Goal: Task Accomplishment & Management: Complete application form

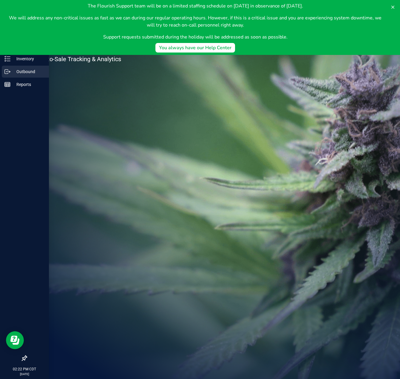
click at [14, 78] on link "Outbound" at bounding box center [24, 72] width 49 height 13
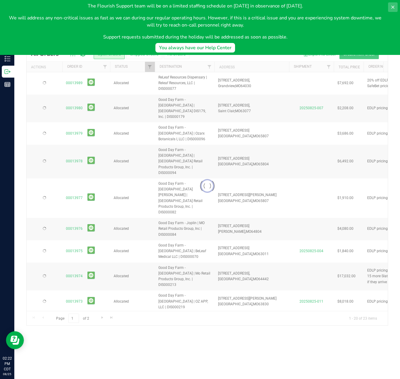
click at [391, 6] on icon at bounding box center [393, 7] width 5 height 5
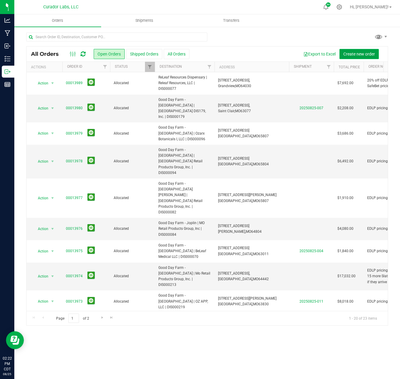
click at [367, 55] on span "Create new order" at bounding box center [360, 54] width 32 height 5
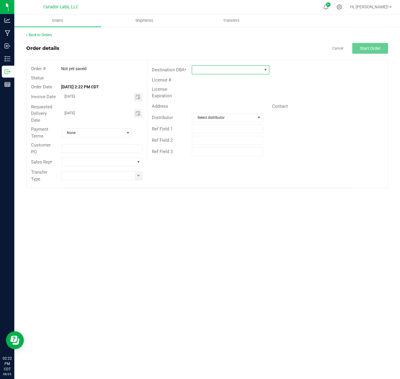
click at [250, 68] on span at bounding box center [227, 70] width 70 height 8
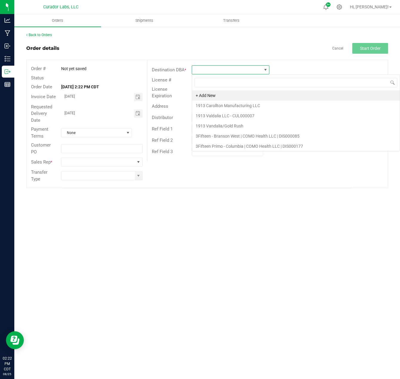
scroll to position [9, 78]
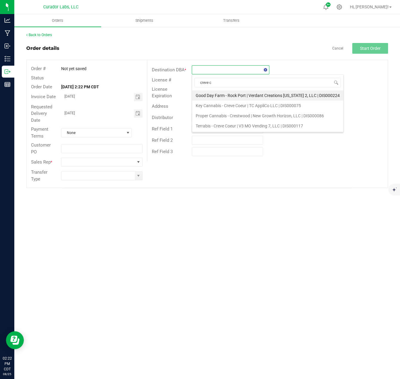
type input "creve co"
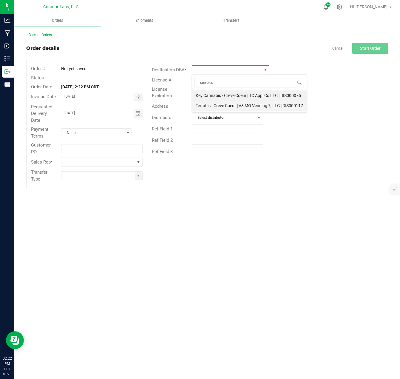
click at [240, 101] on li "Terrabis - Creve Coeur | V3 MO Vending 7, LLC | DIS000117" at bounding box center [249, 106] width 115 height 10
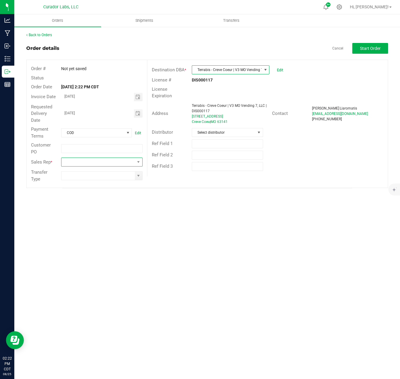
click at [124, 164] on span at bounding box center [98, 162] width 73 height 8
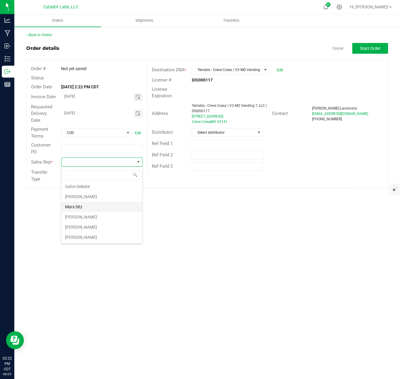
click at [79, 226] on li "[PERSON_NAME]" at bounding box center [102, 227] width 81 height 10
click at [136, 176] on span at bounding box center [138, 176] width 7 height 8
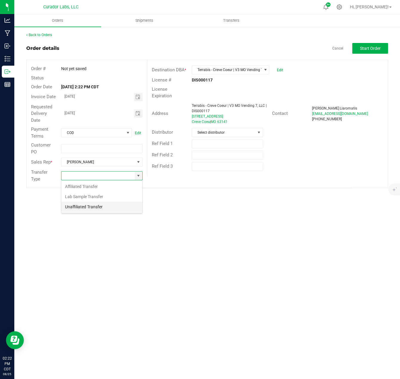
scroll to position [9, 81]
click at [107, 211] on li "Unaffiliated Transfer" at bounding box center [102, 207] width 81 height 10
type input "Unaffiliated Transfer"
click at [371, 46] on span "Start Order" at bounding box center [370, 48] width 21 height 5
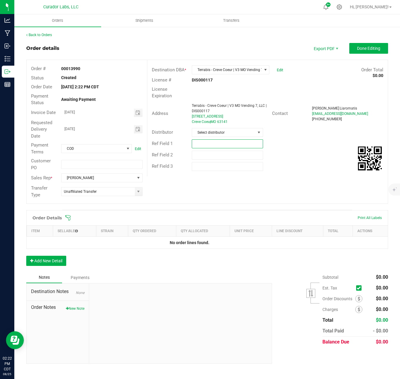
click at [206, 145] on input "text" at bounding box center [227, 143] width 71 height 9
type input "20% off Airo for August promotions"
click at [374, 49] on span "Done Editing" at bounding box center [368, 48] width 23 height 5
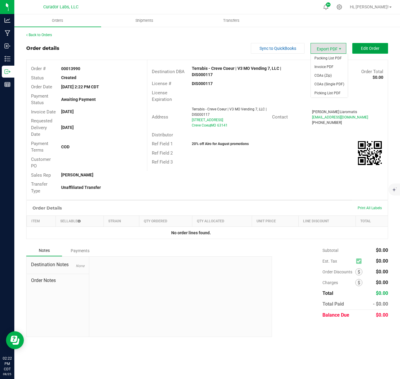
click at [367, 47] on span "Edit Order" at bounding box center [370, 48] width 19 height 5
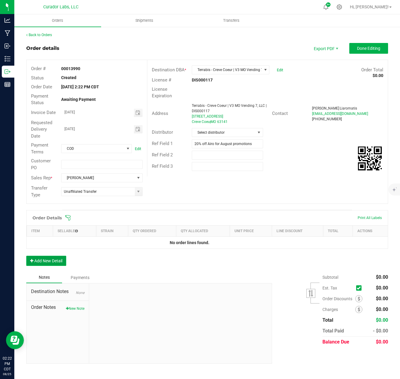
drag, startPoint x: 44, startPoint y: 261, endPoint x: 49, endPoint y: 254, distance: 8.6
click at [44, 261] on button "Add New Detail" at bounding box center [46, 261] width 40 height 10
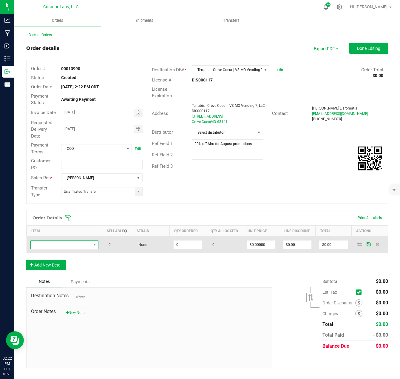
click at [49, 245] on span "NO DATA FOUND" at bounding box center [61, 245] width 60 height 8
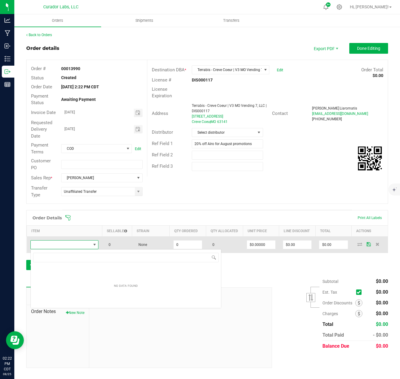
scroll to position [9, 68]
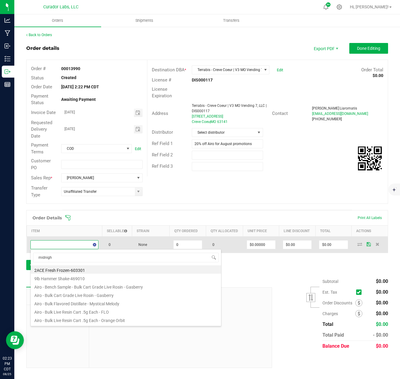
type input "midnight"
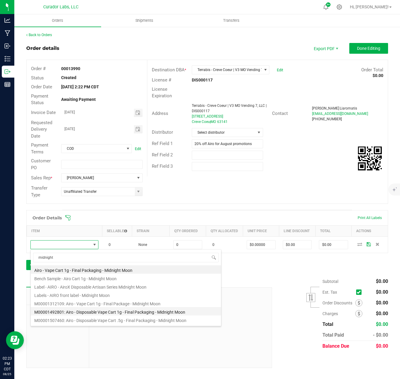
click at [108, 313] on li "M00001492801: Airo - Disposable Vape Cart 1g - Final Packaging - Midnight Moon" at bounding box center [126, 311] width 191 height 8
type input "0 ea"
type input "$35.00000"
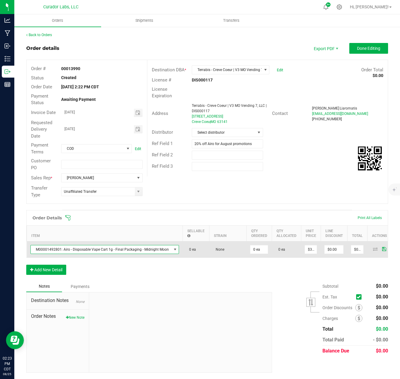
click at [162, 254] on span "M00001492801: Airo - Disposable Vape Cart 1g - Final Packaging - Midnight Moon" at bounding box center [101, 249] width 141 height 8
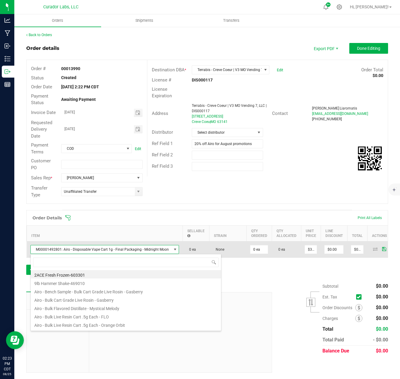
scroll to position [9, 146]
type input "midnight moon"
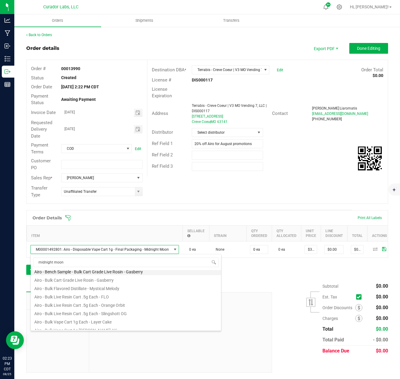
scroll to position [30, 0]
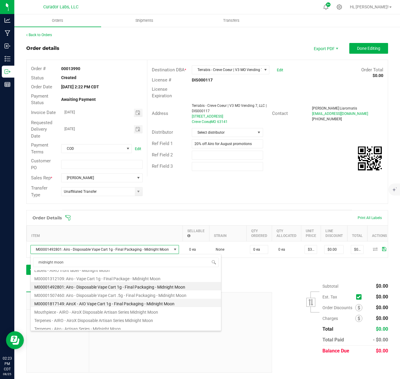
click at [134, 302] on li "M00001817149: AiroX - AIO Vape Cart 1g - Final Packaging - Midnight Moon" at bounding box center [126, 303] width 191 height 8
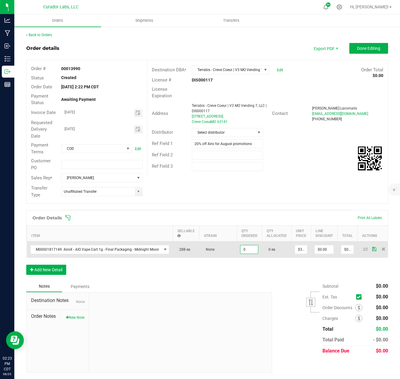
drag, startPoint x: 251, startPoint y: 250, endPoint x: 245, endPoint y: 269, distance: 20.4
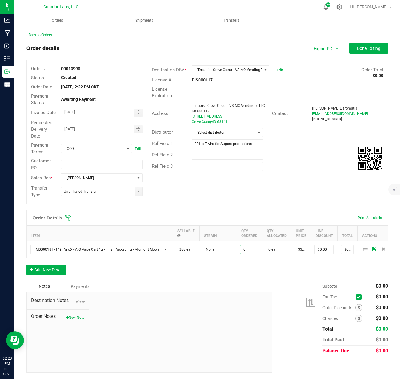
click at [251, 250] on input "0" at bounding box center [250, 249] width 18 height 8
type input "12 ea"
type input "$420.00"
click at [245, 270] on div "Order Details Print All Labels Item Sellable Strain Qty Ordered Qty Allocated U…" at bounding box center [207, 245] width 362 height 71
click at [295, 250] on input "35" at bounding box center [301, 249] width 12 height 8
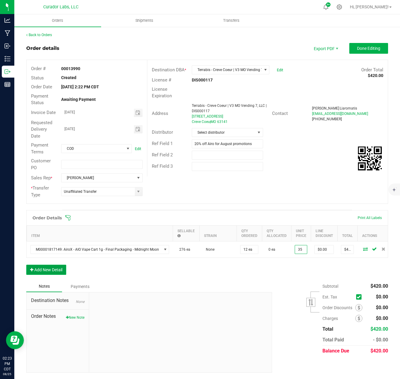
type input "$35.00000"
drag, startPoint x: 57, startPoint y: 278, endPoint x: 56, endPoint y: 275, distance: 3.4
click at [57, 275] on button "Add New Detail" at bounding box center [46, 270] width 40 height 10
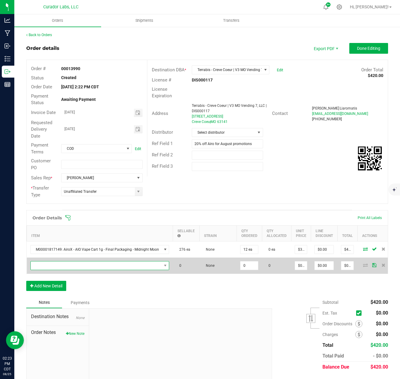
click at [56, 265] on span "NO DATA FOUND" at bounding box center [96, 266] width 131 height 8
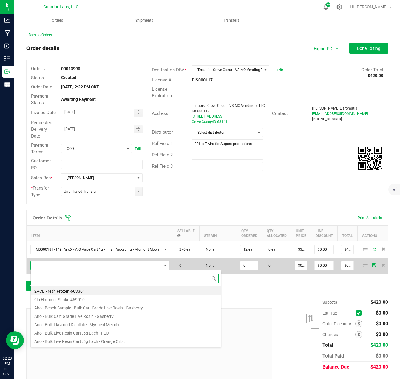
scroll to position [9, 67]
type input "cherry ak"
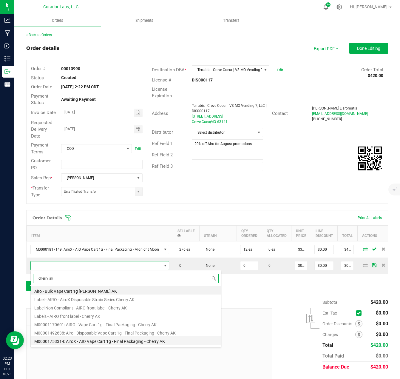
click at [104, 340] on li "M00001753314: AiroX - AIO Vape Cart 1g - Final Packaging - Cherry AK" at bounding box center [126, 341] width 191 height 8
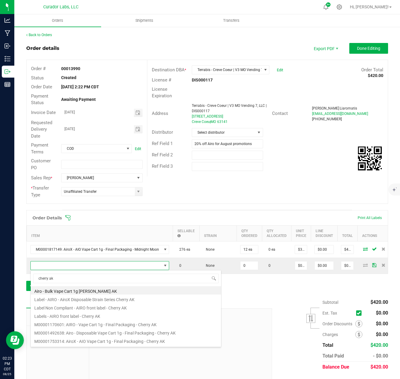
type input "0 ea"
type input "$35.00000"
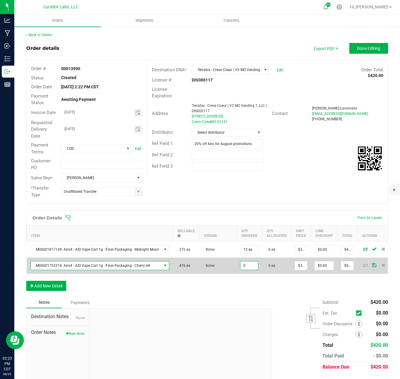
click at [249, 268] on input "0" at bounding box center [250, 266] width 18 height 8
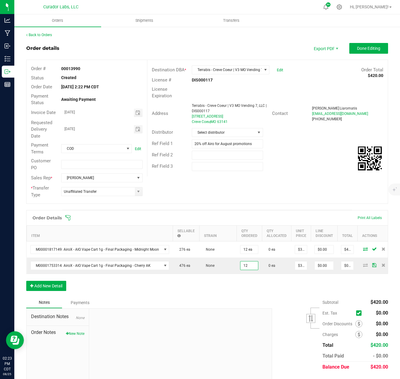
type input "12 ea"
type input "$420.00"
click at [245, 284] on div "Order Details Print All Labels Item Sellable Strain Qty Ordered Qty Allocated U…" at bounding box center [207, 253] width 362 height 87
click at [65, 288] on button "Add New Detail" at bounding box center [46, 286] width 40 height 10
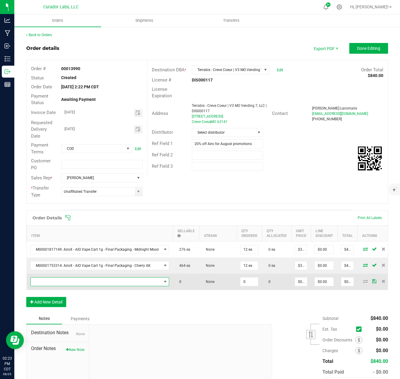
click at [63, 285] on span "NO DATA FOUND" at bounding box center [96, 282] width 131 height 8
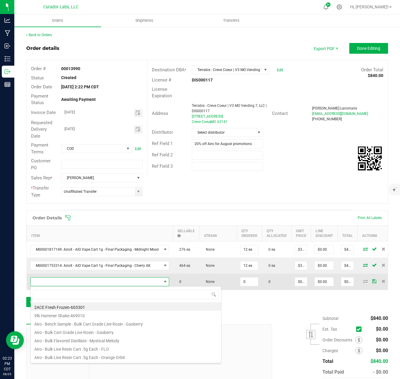
scroll to position [9, 136]
type input "black mamba"
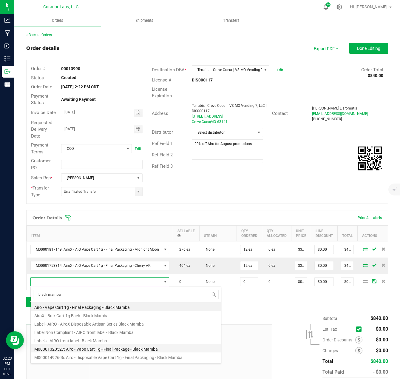
click at [110, 349] on li "M00001320527: Airo - Vape Cart 1g - Final Package - Black Mamba" at bounding box center [126, 348] width 191 height 8
type input "0 ea"
type input "$32.50000"
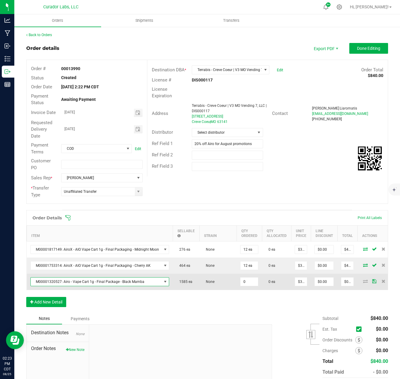
drag, startPoint x: 247, startPoint y: 279, endPoint x: 244, endPoint y: 288, distance: 9.8
click at [246, 279] on input "0" at bounding box center [250, 282] width 18 height 8
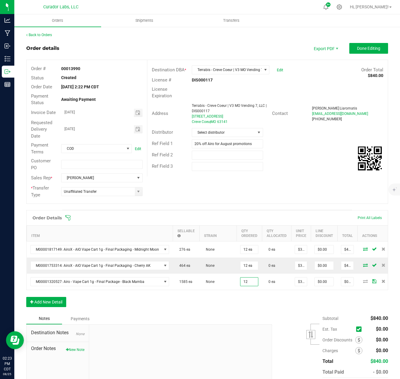
type input "12 ea"
type input "$390.00"
click at [239, 302] on div "Order Details Print All Labels Item Sellable Strain Qty Ordered Qty Allocated U…" at bounding box center [207, 261] width 362 height 103
click at [62, 307] on button "Add New Detail" at bounding box center [46, 302] width 40 height 10
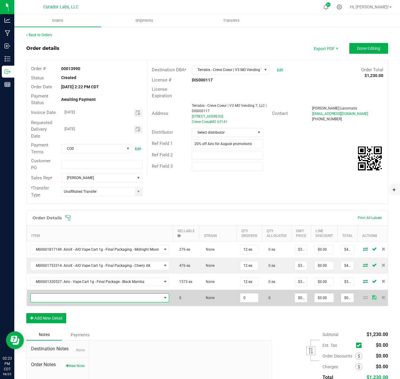
click at [60, 299] on span "NO DATA FOUND" at bounding box center [96, 298] width 131 height 8
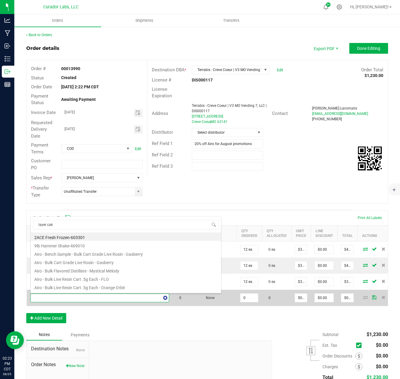
type input "layer cake"
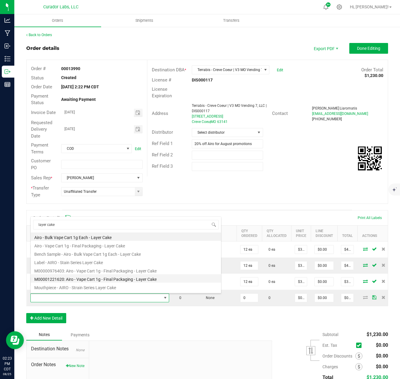
click at [84, 278] on li "M00001221620: Airo - Vape Cart 1g - Final Packaging - Layer Cake" at bounding box center [126, 278] width 191 height 8
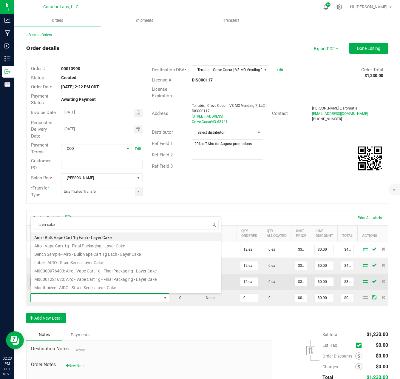
type input "0 ea"
type input "$32.50000"
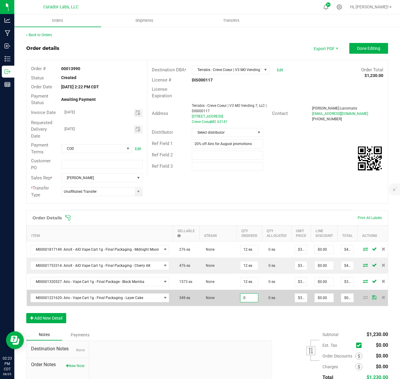
drag, startPoint x: 251, startPoint y: 297, endPoint x: 243, endPoint y: 314, distance: 18.8
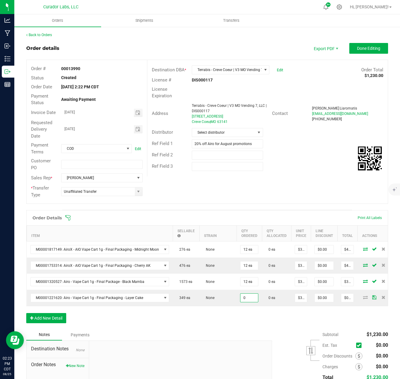
click at [251, 297] on input "0" at bounding box center [250, 298] width 18 height 8
type input "12 ea"
type input "$390.00"
click at [242, 316] on div "Order Details Print All Labels Item Sellable Strain Qty Ordered Qty Allocated U…" at bounding box center [207, 269] width 362 height 119
click at [49, 321] on button "Add New Detail" at bounding box center [46, 318] width 40 height 10
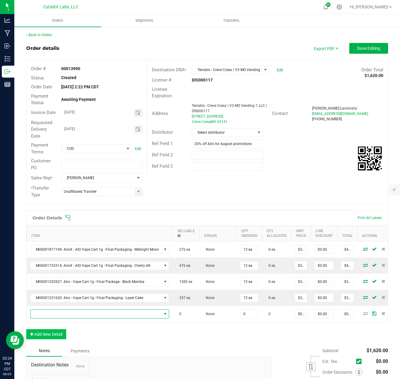
click at [46, 313] on span "NO DATA FOUND" at bounding box center [96, 314] width 131 height 8
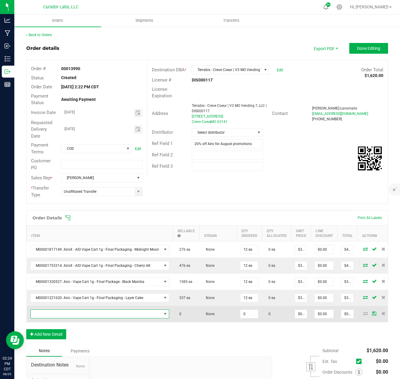
click at [64, 317] on span at bounding box center [96, 314] width 131 height 8
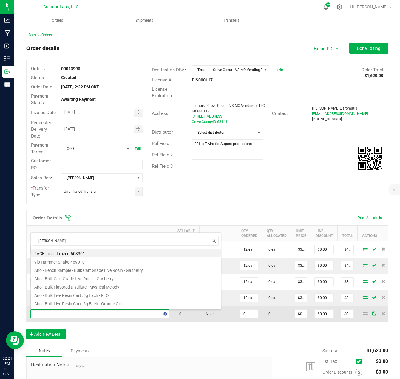
type input "durban"
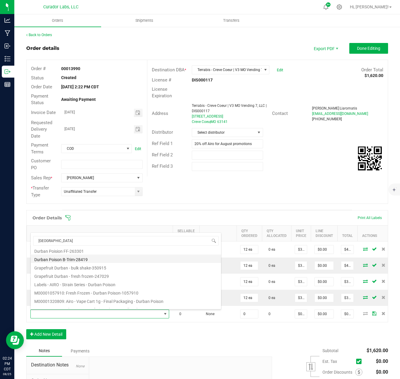
scroll to position [60, 0]
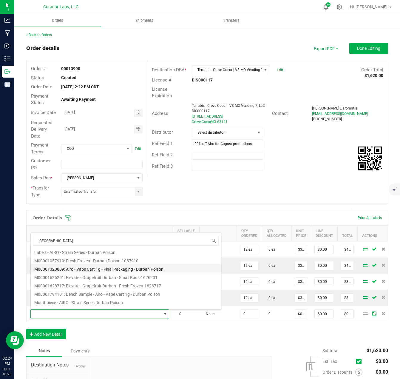
click at [105, 269] on li "M00001320809: Airo - Vape Cart 1g - Final Packaging - Durban Poison" at bounding box center [126, 268] width 191 height 8
type input "0 ea"
type input "$32.50000"
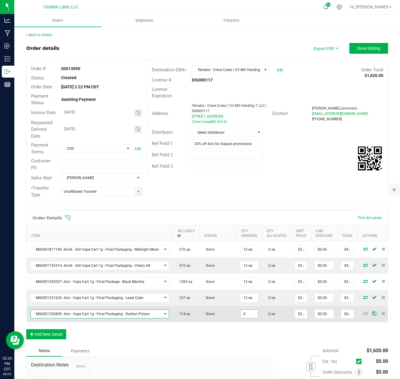
click at [241, 315] on input "0" at bounding box center [250, 314] width 18 height 8
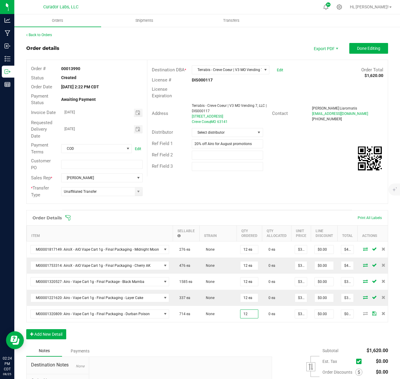
type input "12 ea"
type input "$390.00"
drag, startPoint x: 238, startPoint y: 334, endPoint x: 225, endPoint y: 336, distance: 13.3
click at [237, 334] on div "Order Details Print All Labels Item Sellable Strain Qty Ordered Qty Allocated U…" at bounding box center [207, 277] width 362 height 135
click at [50, 334] on button "Add New Detail" at bounding box center [46, 334] width 40 height 10
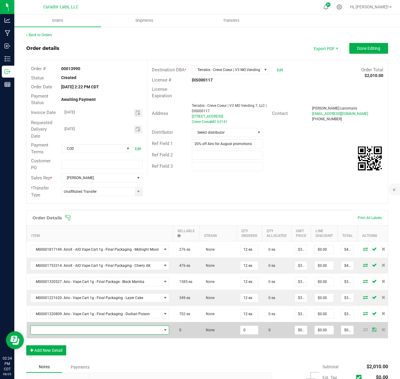
click at [50, 332] on span "NO DATA FOUND" at bounding box center [96, 330] width 131 height 8
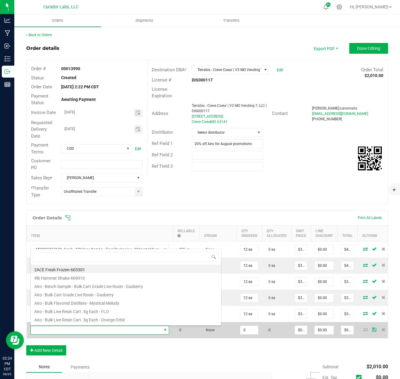
scroll to position [9, 136]
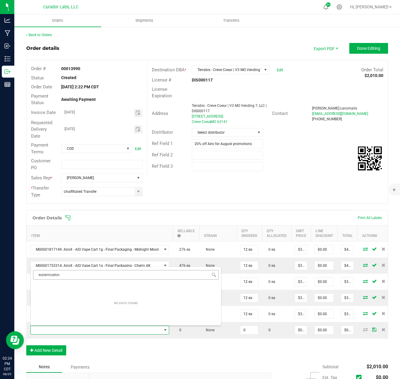
click at [46, 275] on input "watermoelon" at bounding box center [126, 274] width 186 height 9
type input "watermelon"
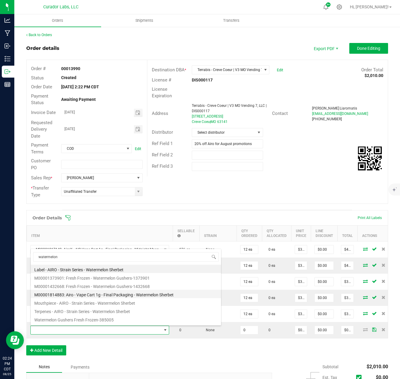
click at [97, 297] on li "M00001814883: Airo - Vape Cart 1g - Final Packaging - Watermelon Sherbet" at bounding box center [126, 294] width 191 height 8
type input "0 ea"
type input "$32.50000"
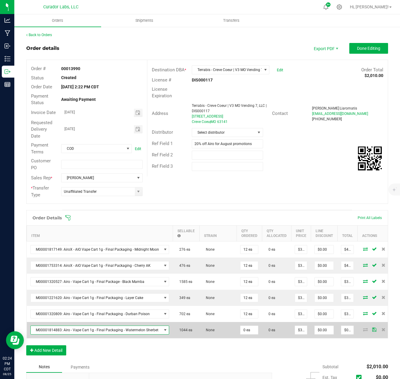
click at [246, 335] on td "0 ea" at bounding box center [249, 330] width 25 height 16
click at [246, 331] on input "0" at bounding box center [250, 330] width 18 height 8
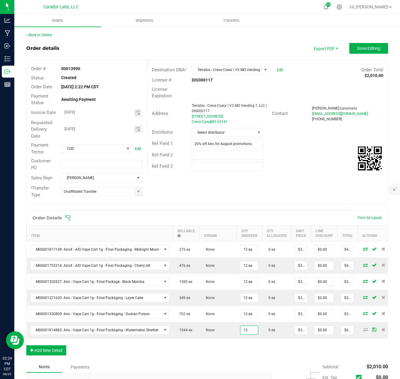
type input "12 ea"
type input "$390.00"
click at [241, 347] on div "Order Details Print All Labels Item Sellable Strain Qty Ordered Qty Allocated U…" at bounding box center [207, 285] width 362 height 151
click at [63, 351] on button "Add New Detail" at bounding box center [46, 350] width 40 height 10
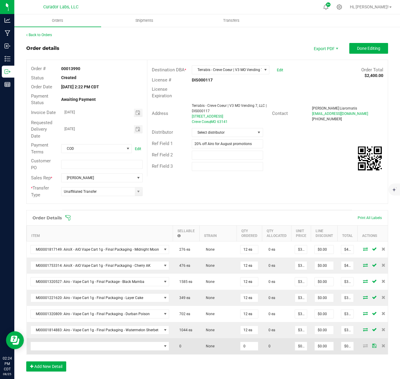
click at [62, 351] on td at bounding box center [100, 346] width 146 height 16
click at [61, 350] on span "NO DATA FOUND" at bounding box center [96, 346] width 131 height 8
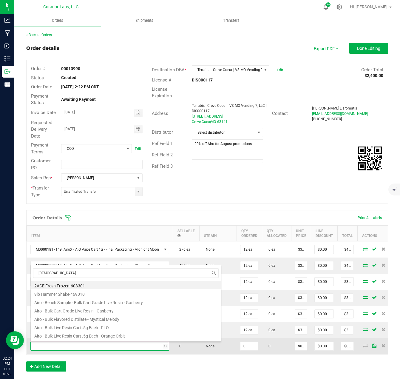
type input "buddha"
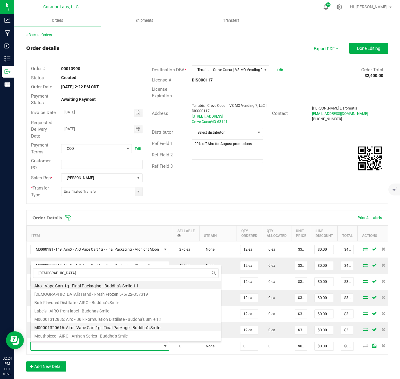
click at [104, 324] on li "M00001320616: Airo - Vape Cart 1g - Final Package - Buddha's Smile" at bounding box center [126, 327] width 191 height 8
type input "0 ea"
type input "$32.50000"
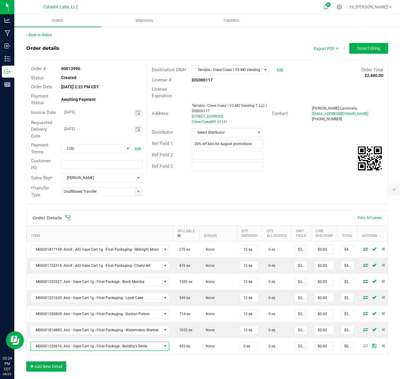
drag, startPoint x: 233, startPoint y: 346, endPoint x: 230, endPoint y: 361, distance: 15.3
click at [233, 346] on td "None" at bounding box center [217, 346] width 37 height 16
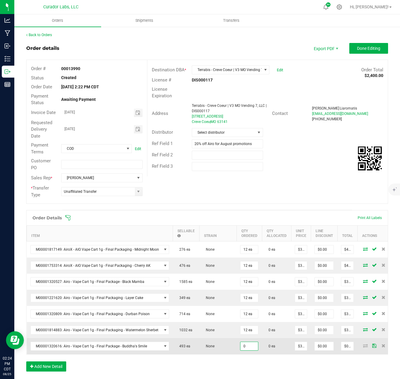
click at [250, 345] on input "0" at bounding box center [250, 346] width 18 height 8
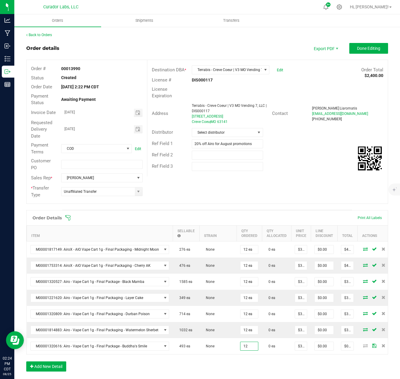
type input "12 ea"
type input "$390.00"
click at [245, 364] on div "Order Details Print All Labels Item Sellable Strain Qty Ordered Qty Allocated U…" at bounding box center [207, 294] width 362 height 168
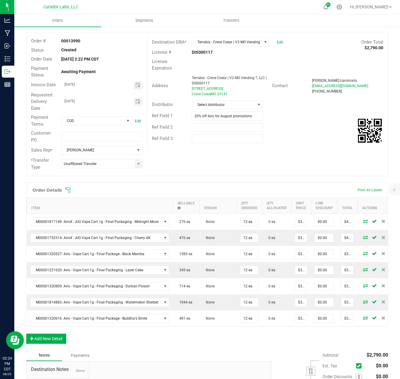
scroll to position [60, 0]
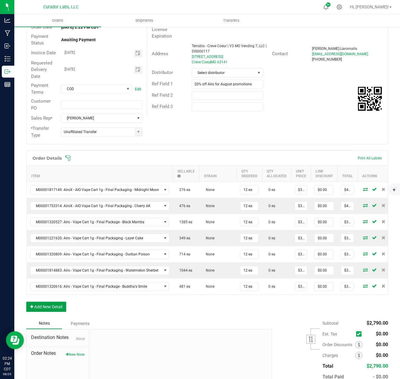
click at [53, 310] on button "Add New Detail" at bounding box center [46, 307] width 40 height 10
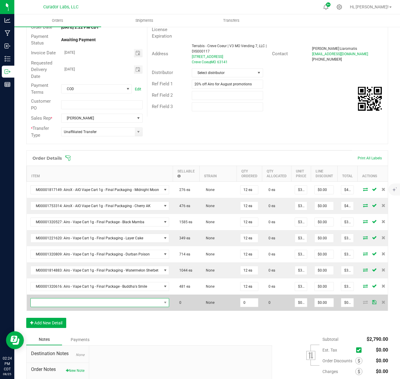
click at [52, 303] on span "NO DATA FOUND" at bounding box center [96, 303] width 131 height 8
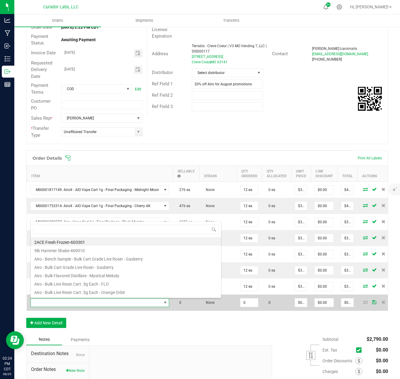
scroll to position [9, 136]
type input "cloud nin"
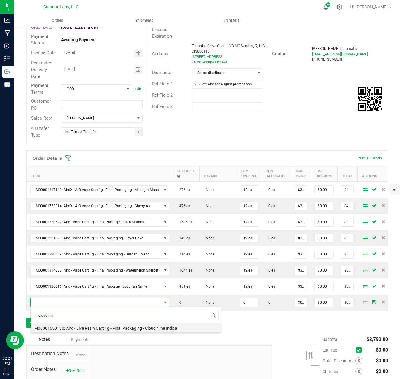
click at [101, 328] on li "M00001650130: Airo - Live Resin Cart 1g - Final Packaging - Cloud Nine Indica" at bounding box center [126, 327] width 191 height 8
type input "0 ea"
type input "$40.00000"
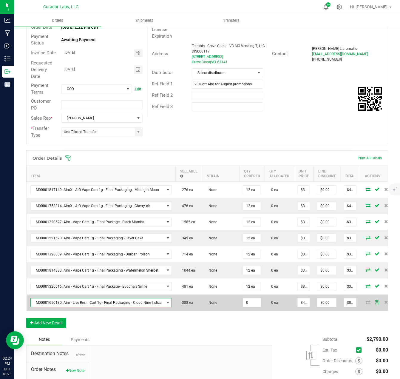
drag, startPoint x: 251, startPoint y: 302, endPoint x: 249, endPoint y: 310, distance: 8.2
click at [251, 302] on input "0" at bounding box center [252, 303] width 18 height 8
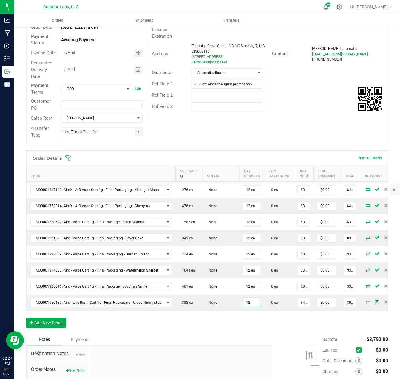
type input "12 ea"
type input "$480.00"
click at [242, 323] on div "Order Details Print All Labels Item Sellable Strain Qty Ordered Qty Allocated U…" at bounding box center [207, 242] width 362 height 184
click at [35, 327] on button "Add New Detail" at bounding box center [46, 323] width 40 height 10
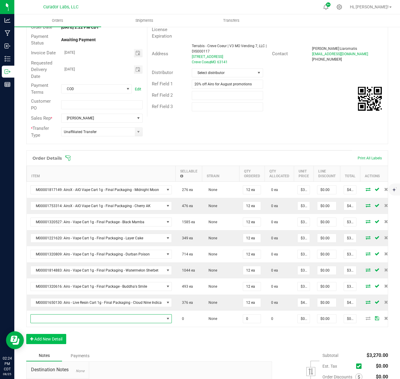
click at [38, 321] on span "NO DATA FOUND" at bounding box center [98, 319] width 134 height 8
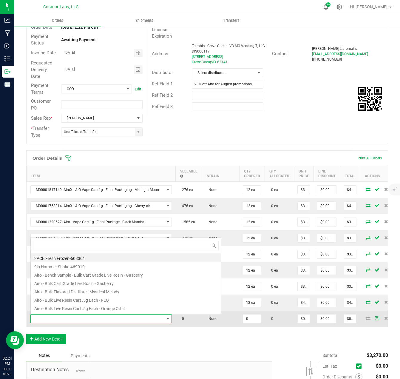
scroll to position [0, 0]
type input "ruby rush"
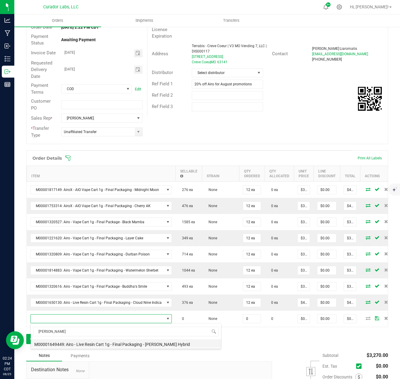
click at [100, 341] on li "M00001649449: Airo - Live Resin Cart 1g - Final Packaging - Ruby Rush Hybrid" at bounding box center [126, 344] width 191 height 8
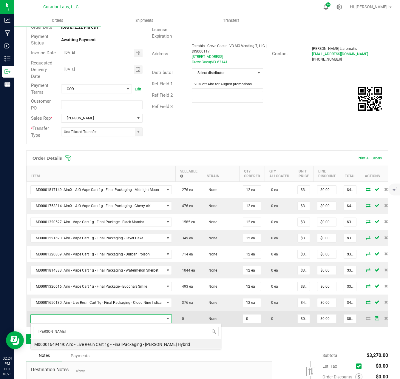
type input "0 ea"
type input "$40.00000"
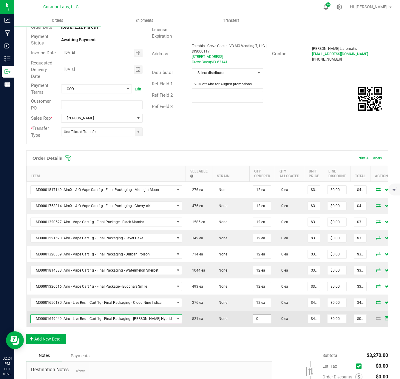
click at [254, 317] on input "0" at bounding box center [263, 319] width 18 height 8
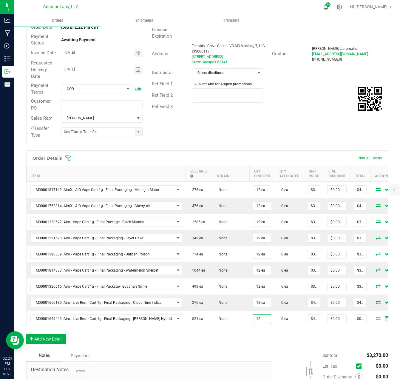
type input "12 ea"
type input "$480.00"
drag, startPoint x: 246, startPoint y: 337, endPoint x: 180, endPoint y: 345, distance: 66.1
click at [245, 338] on div "Order Details Print All Labels Item Sellable Strain Qty Ordered Qty Allocated U…" at bounding box center [207, 250] width 362 height 200
click at [41, 343] on button "Add New Detail" at bounding box center [46, 339] width 40 height 10
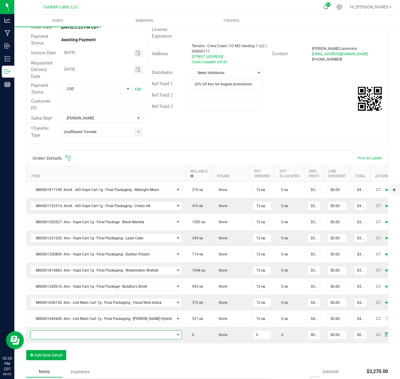
click at [42, 337] on span "NO DATA FOUND" at bounding box center [103, 335] width 144 height 8
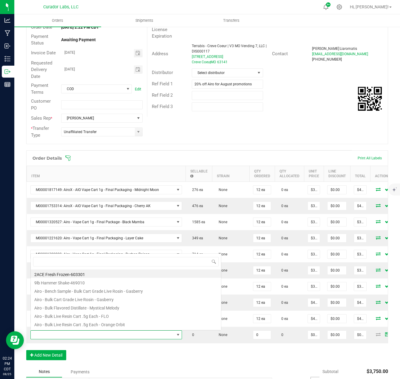
scroll to position [9, 139]
type input "summer sunset"
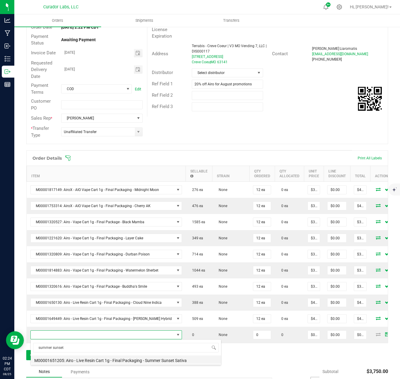
drag, startPoint x: 115, startPoint y: 357, endPoint x: 196, endPoint y: 350, distance: 80.9
click at [116, 357] on li "M00001651205: Airo - Live Resin Cart 1g - Final Packaging - Summer Sunset Sativa" at bounding box center [126, 360] width 191 height 8
type input "0 ea"
type input "$40.00000"
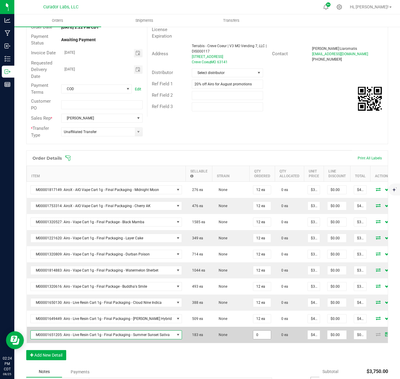
click at [258, 334] on input "0" at bounding box center [263, 335] width 18 height 8
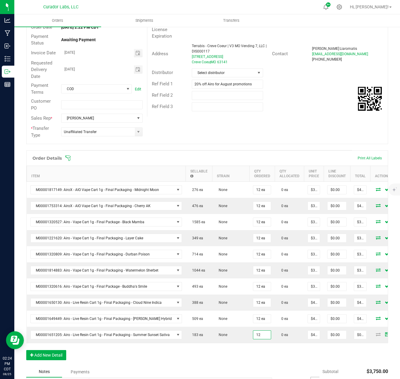
type input "12 ea"
type input "$480.00"
click at [261, 355] on div "Order Details Print All Labels Item Sellable Strain Qty Ordered Qty Allocated U…" at bounding box center [207, 258] width 362 height 216
click at [39, 359] on button "Add New Detail" at bounding box center [46, 355] width 40 height 10
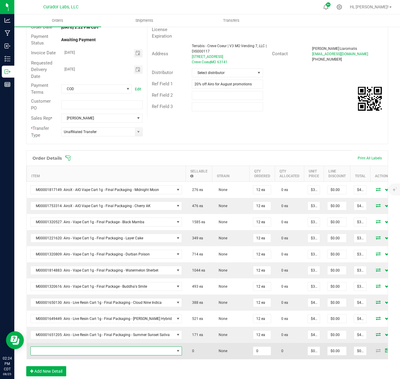
click at [42, 352] on span "NO DATA FOUND" at bounding box center [103, 351] width 144 height 8
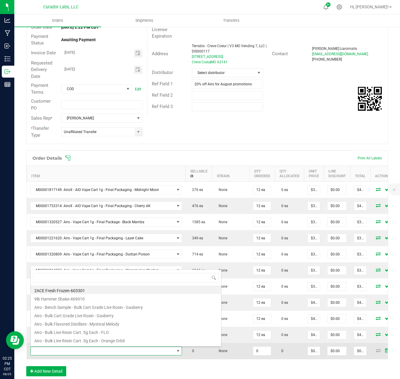
scroll to position [9, 148]
type input "lovie"
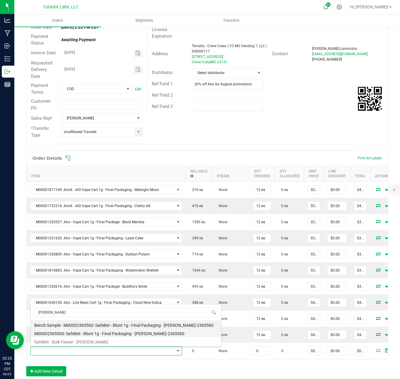
click at [79, 334] on li "M00002365560: SafeBet - Blunt 1g - Final Packaging - Lovie-2365560" at bounding box center [126, 333] width 191 height 8
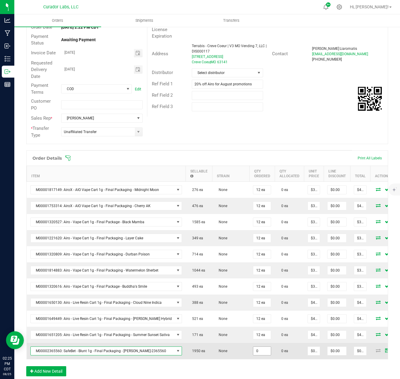
drag, startPoint x: 256, startPoint y: 350, endPoint x: 251, endPoint y: 351, distance: 4.6
click at [256, 350] on input "0" at bounding box center [263, 351] width 18 height 8
type input "25 ea"
click at [212, 345] on td "None" at bounding box center [230, 351] width 37 height 16
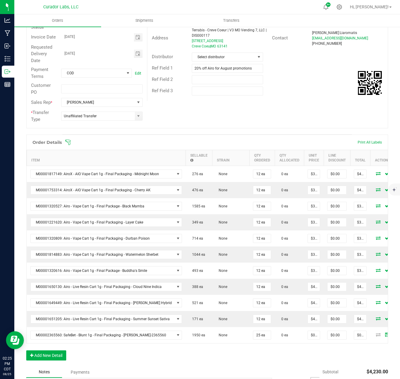
scroll to position [90, 0]
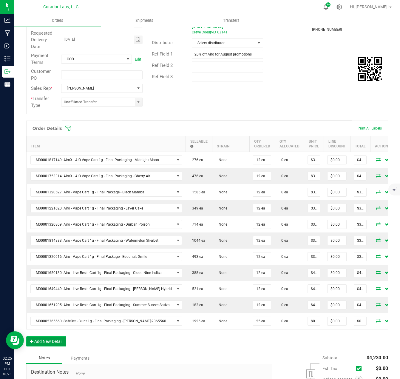
click at [36, 345] on button "Add New Detail" at bounding box center [46, 342] width 40 height 10
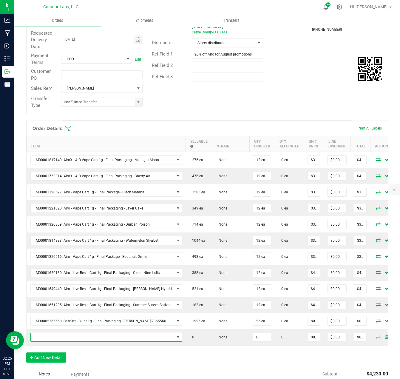
click at [37, 341] on span "NO DATA FOUND" at bounding box center [103, 337] width 144 height 8
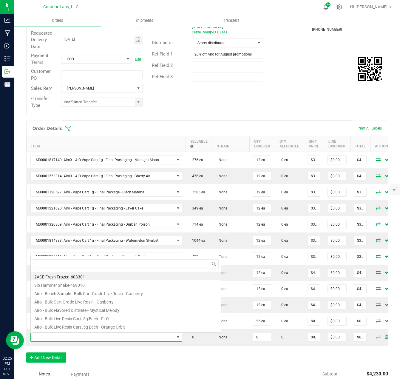
scroll to position [9, 148]
type input "draw 4"
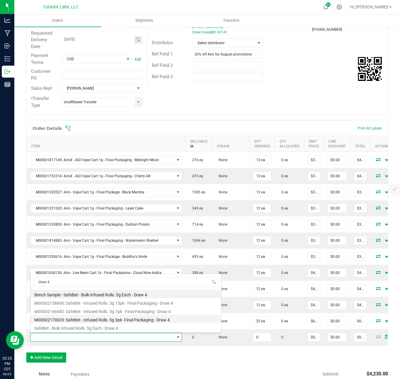
click at [128, 318] on li "M00002170033: SafeBet - Infused Rolls .5g 3pk- Final Packaging - Draw 4" at bounding box center [126, 319] width 191 height 8
type input "0 ea"
type input "$14.00000"
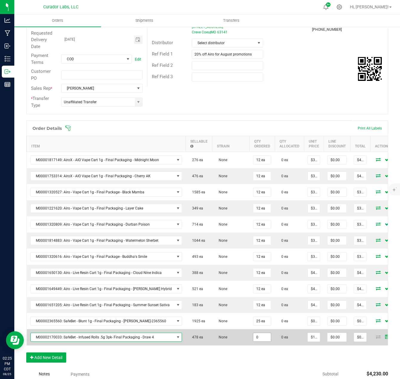
click at [254, 335] on input "0" at bounding box center [263, 337] width 18 height 8
type input "25 ea"
type input "$350.00"
click at [234, 334] on td "None" at bounding box center [230, 337] width 37 height 16
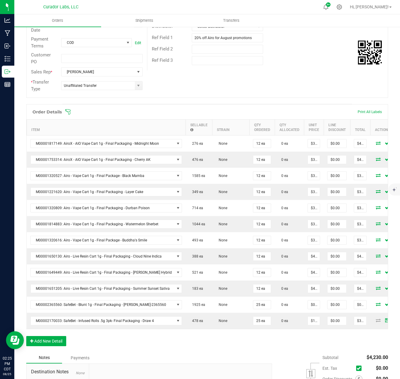
scroll to position [119, 0]
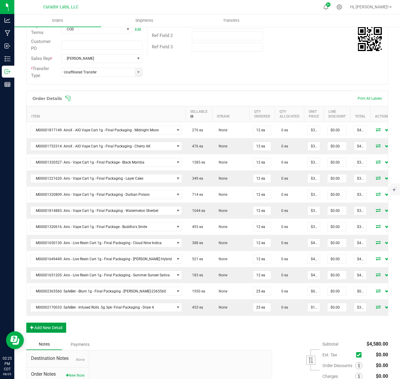
click at [57, 329] on button "Add New Detail" at bounding box center [46, 328] width 40 height 10
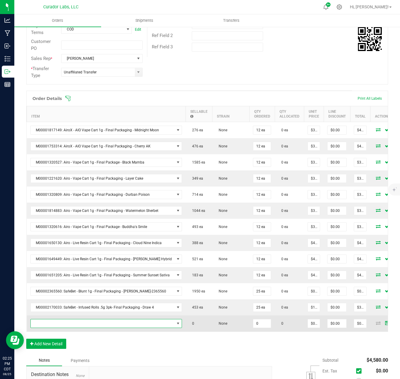
click at [56, 328] on span "NO DATA FOUND" at bounding box center [106, 323] width 152 height 9
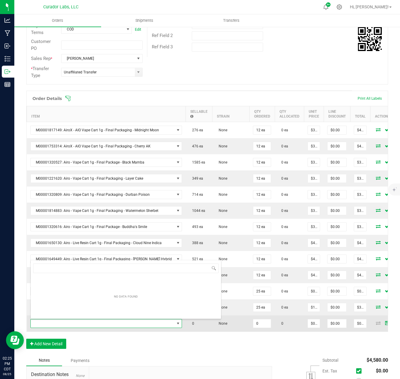
scroll to position [9, 148]
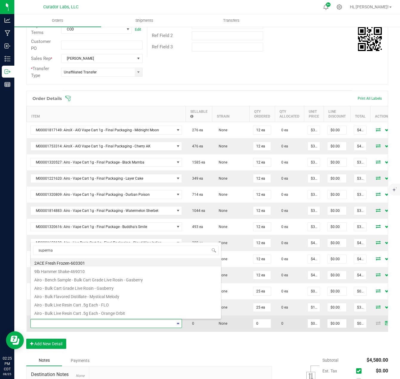
type input "superman"
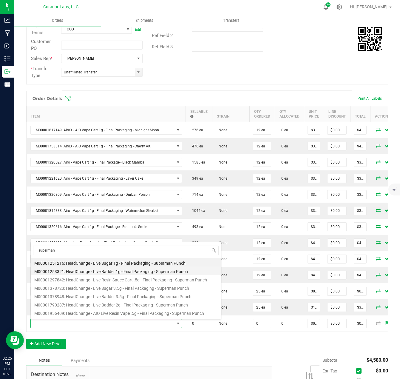
click at [107, 271] on li "M00001253321: HeadChange - Live Badder 1g - Final Packaging - Superman Punch" at bounding box center [126, 271] width 191 height 8
type input "0 ea"
type input "$25.00000"
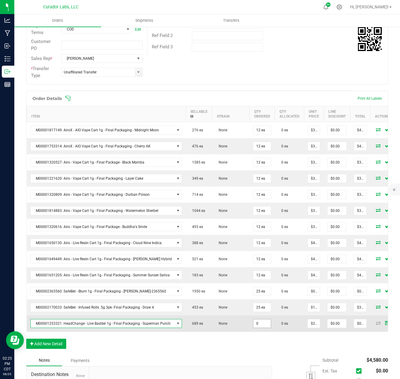
click at [259, 320] on input "0" at bounding box center [263, 324] width 18 height 8
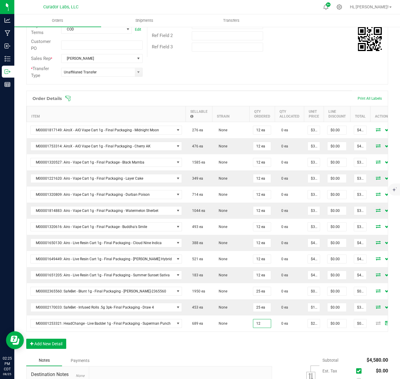
type input "12 ea"
type input "$300.00"
click at [256, 340] on div "Order Details Print All Labels Item Sellable Strain Qty Ordered Qty Allocated U…" at bounding box center [207, 223] width 362 height 264
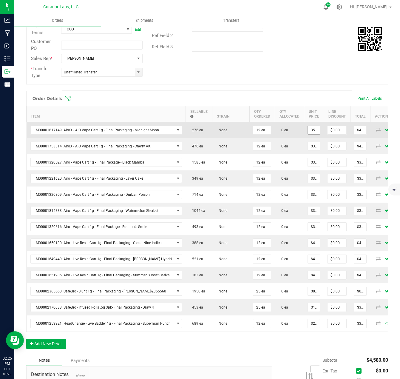
click at [310, 131] on input "35" at bounding box center [314, 130] width 12 height 8
click at [309, 130] on input "28" at bounding box center [314, 130] width 12 height 8
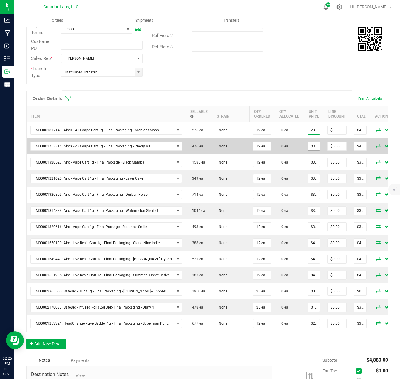
type input "$28.00000"
type input "$336.00"
click at [308, 144] on input "35" at bounding box center [314, 146] width 12 height 8
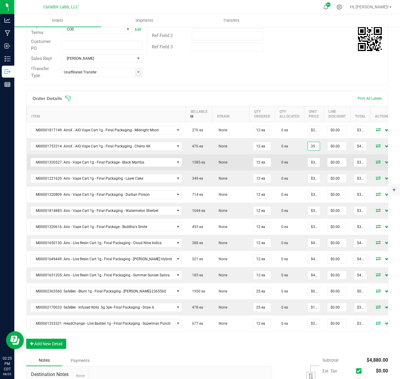
paste input "28"
type input "$28.00000"
type input "$336.00"
click at [308, 162] on input "32.5" at bounding box center [314, 162] width 12 height 8
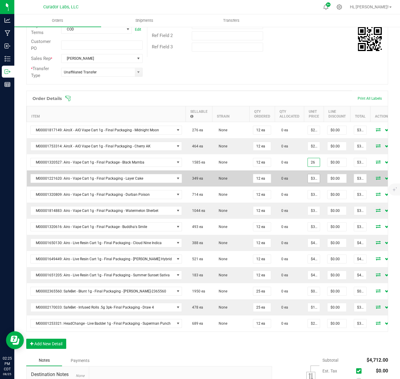
type input "$26.00000"
type input "$312.00"
click at [311, 175] on input "32.5" at bounding box center [314, 178] width 12 height 8
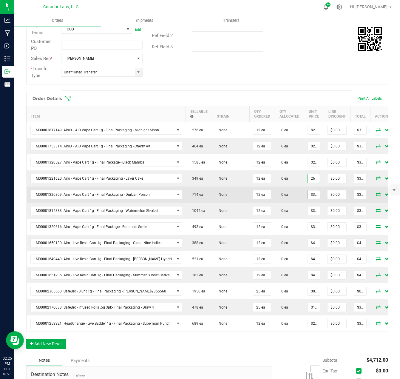
type input "$26.00000"
type input "$312.00"
click at [309, 193] on input "32.5" at bounding box center [314, 195] width 12 height 8
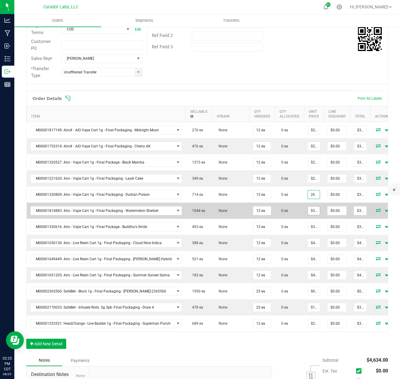
type input "$26.00000"
type input "$312.00"
click at [309, 209] on input "32.5" at bounding box center [314, 211] width 12 height 8
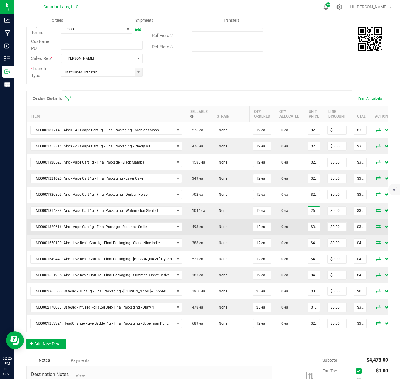
type input "$26.00000"
type input "$312.00"
click at [309, 220] on td "$32.50000" at bounding box center [314, 227] width 20 height 16
click at [309, 228] on input "32.5" at bounding box center [314, 227] width 12 height 8
type input "$26.00000"
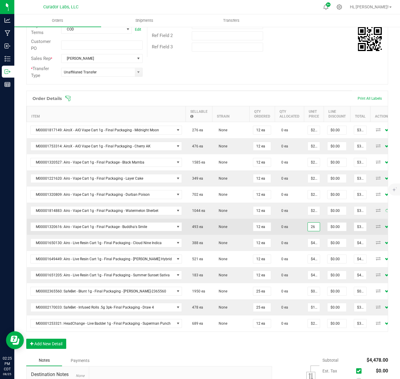
type input "$312.00"
click at [287, 229] on td "0 ea" at bounding box center [289, 227] width 29 height 16
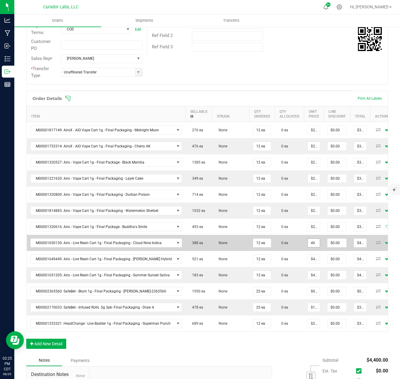
click at [308, 244] on input "40" at bounding box center [314, 243] width 12 height 8
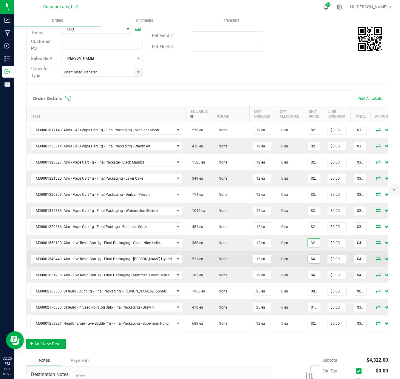
type input "$32.00000"
type input "$384.00"
click at [309, 260] on input "40" at bounding box center [314, 259] width 12 height 8
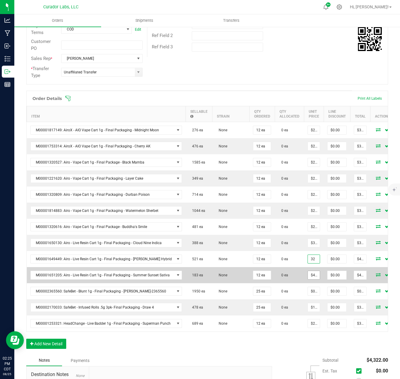
type input "$32.00000"
type input "$384.00"
click at [309, 276] on input "40" at bounding box center [314, 275] width 12 height 8
type input "$32.00000"
type input "$384.00"
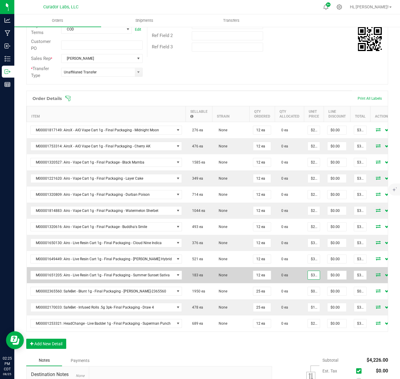
click at [279, 273] on span "0 ea" at bounding box center [284, 275] width 10 height 4
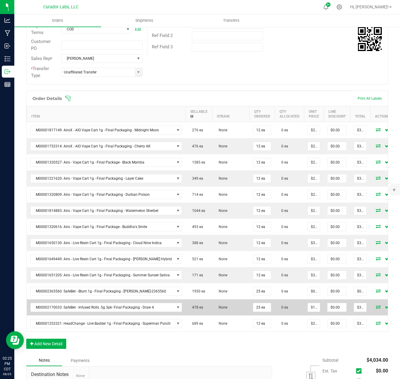
scroll to position [0, 0]
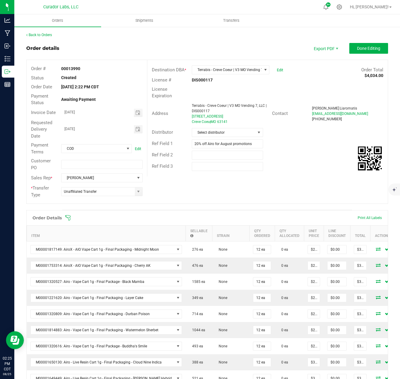
click at [368, 55] on outbound-order-header "Order details Export PDF Done Editing Order # 00013990 Status Created Order Dat…" at bounding box center [207, 126] width 362 height 167
click at [367, 50] on span "Done Editing" at bounding box center [368, 48] width 23 height 5
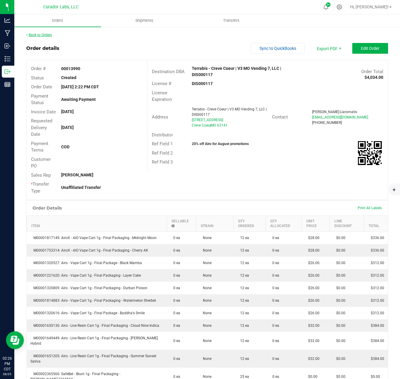
click at [40, 36] on link "Back to Orders" at bounding box center [39, 35] width 26 height 4
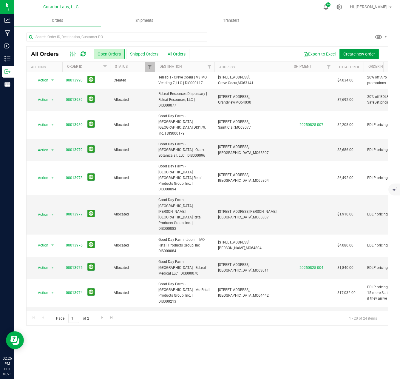
click at [356, 55] on span "Create new order" at bounding box center [360, 54] width 32 height 5
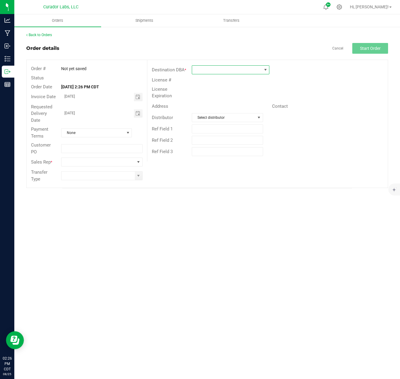
click at [225, 71] on span at bounding box center [227, 70] width 70 height 8
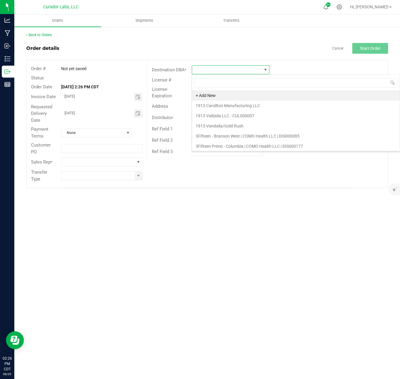
scroll to position [9, 78]
type input "o'fallon"
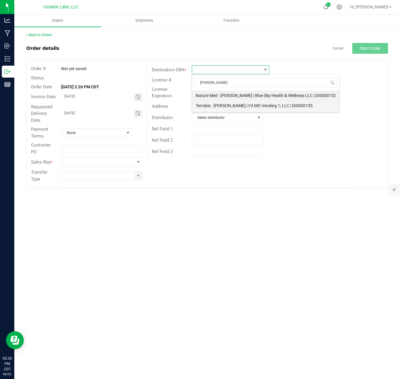
click at [226, 105] on li "Terrabis - [PERSON_NAME] | V3 MO Vending 1, LLC | DIS000155" at bounding box center [266, 106] width 148 height 10
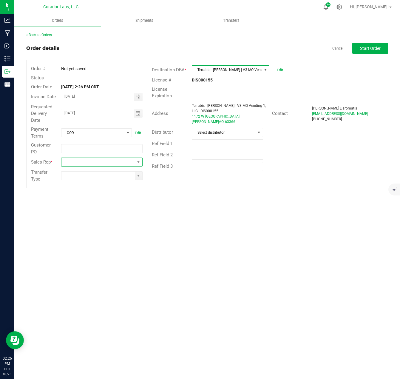
click at [126, 159] on span at bounding box center [98, 162] width 73 height 8
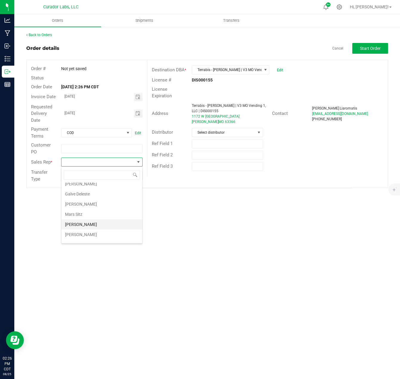
scroll to position [21, 0]
click at [85, 226] on li "[PERSON_NAME]" at bounding box center [102, 227] width 81 height 10
click at [138, 178] on span at bounding box center [138, 176] width 7 height 8
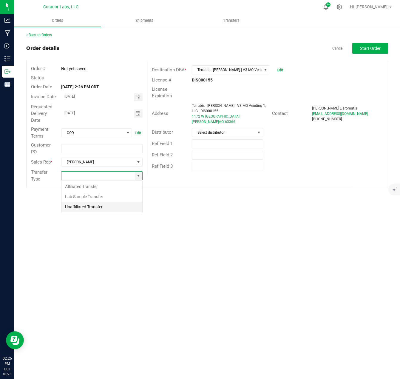
scroll to position [9, 81]
click at [105, 206] on li "Unaffiliated Transfer" at bounding box center [102, 207] width 81 height 10
type input "Unaffiliated Transfer"
click at [371, 53] on button "Start Order" at bounding box center [371, 48] width 36 height 11
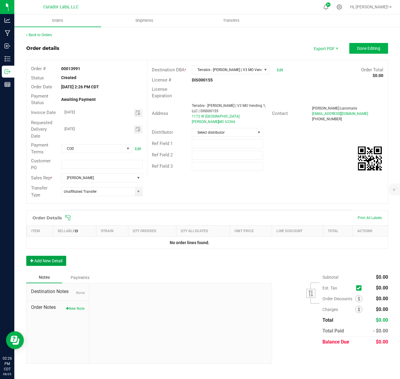
click at [57, 264] on button "Add New Detail" at bounding box center [46, 261] width 40 height 10
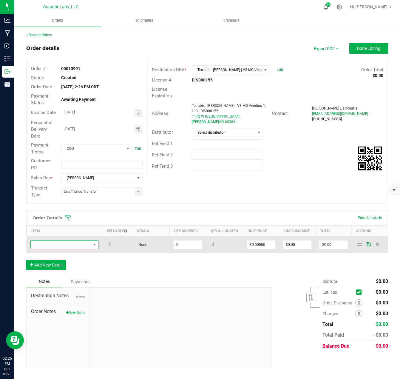
click at [57, 242] on span "NO DATA FOUND" at bounding box center [61, 245] width 60 height 8
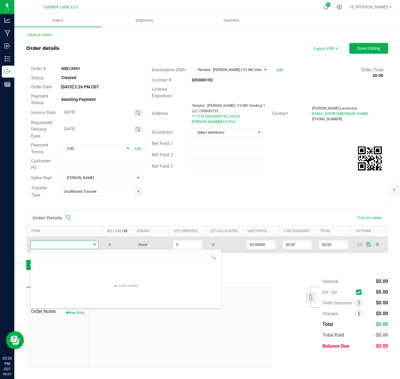
scroll to position [9, 68]
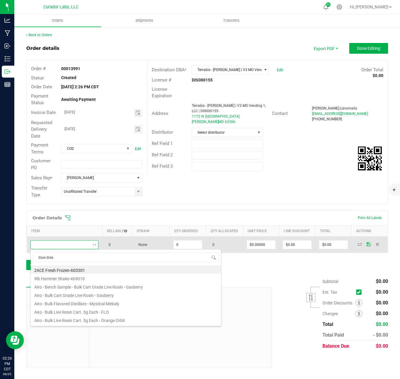
type input "blue dream"
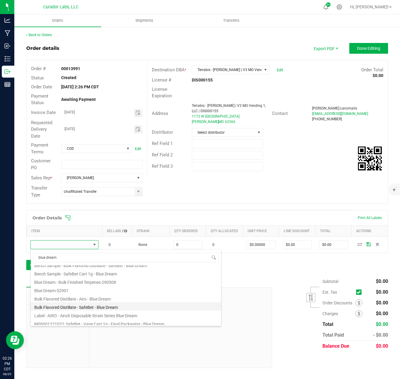
scroll to position [60, 0]
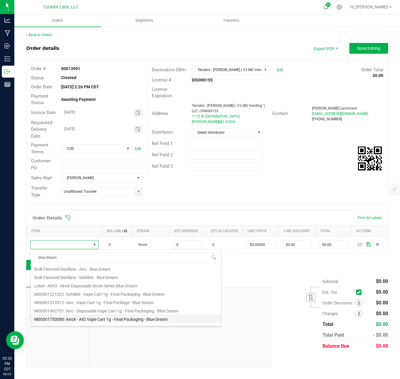
click at [111, 317] on li "M00001753080: AiroX - AIO Vape Cart 1g - Final Packaging - Blue Dream" at bounding box center [126, 318] width 191 height 8
type input "0 ea"
type input "$35.00000"
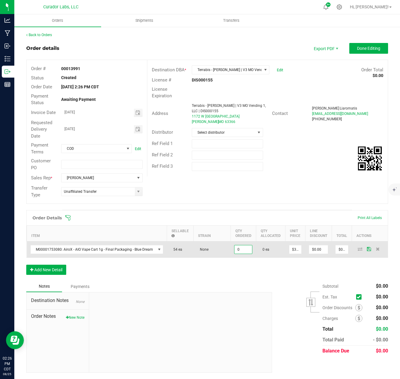
click at [240, 251] on input "0" at bounding box center [244, 249] width 18 height 8
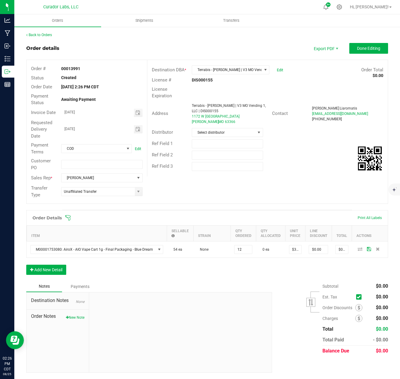
type input "12 ea"
type input "$420.00"
drag, startPoint x: 235, startPoint y: 272, endPoint x: 225, endPoint y: 275, distance: 10.1
click at [231, 274] on div "Order Details Print All Labels Item Sellable Strain Qty Ordered Qty Allocated U…" at bounding box center [207, 245] width 362 height 71
click at [54, 270] on button "Add New Detail" at bounding box center [46, 270] width 40 height 10
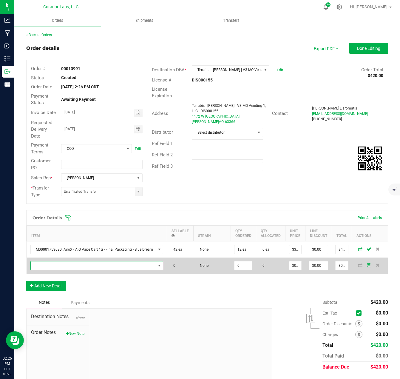
click at [53, 264] on span "NO DATA FOUND" at bounding box center [93, 266] width 125 height 8
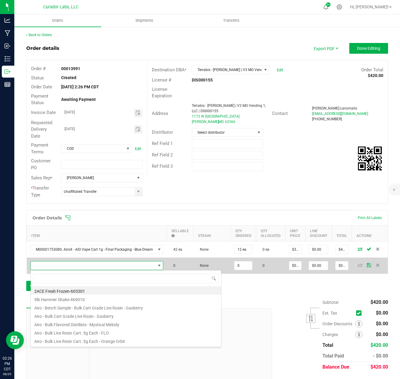
scroll to position [9, 130]
type input "blackberry cobbler"
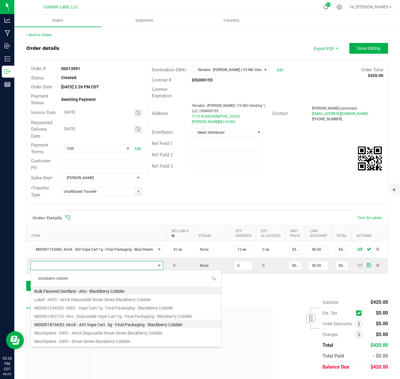
click at [114, 322] on li "M00001816653: AiroX - AIO Vape Cart .5g - Final Packaging - Blackberry Cobbler" at bounding box center [126, 324] width 191 height 8
type input "0 ea"
type input "$35.00000"
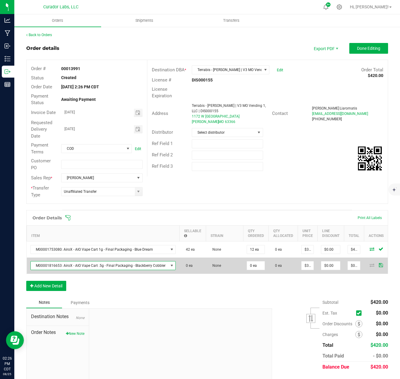
click at [158, 268] on span "M00001816653: AiroX - AIO Vape Cart .5g - Final Packaging - Blackberry Cobbler" at bounding box center [100, 266] width 138 height 8
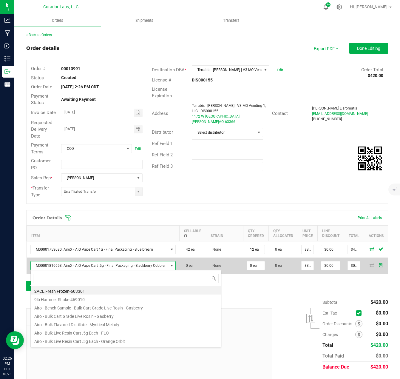
scroll to position [9, 143]
type input "blackberry cobbler"
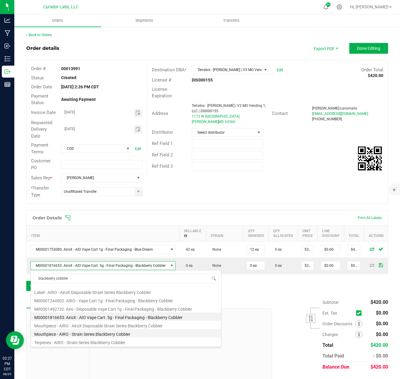
scroll to position [0, 0]
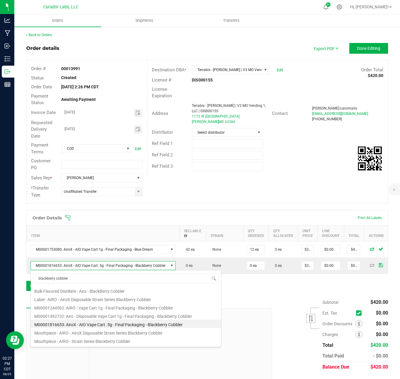
click at [116, 317] on li "M00001492732: Airo - Disposable Vape Cart 1g - Final Packaging - Blackberry Cob…" at bounding box center [126, 315] width 191 height 8
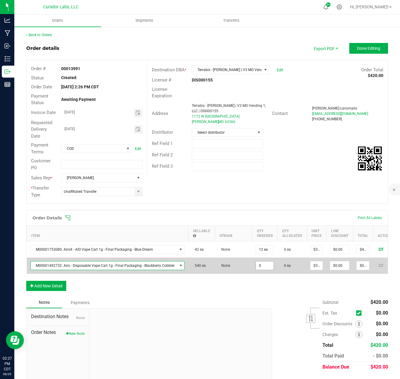
click at [258, 268] on input "0" at bounding box center [265, 266] width 18 height 8
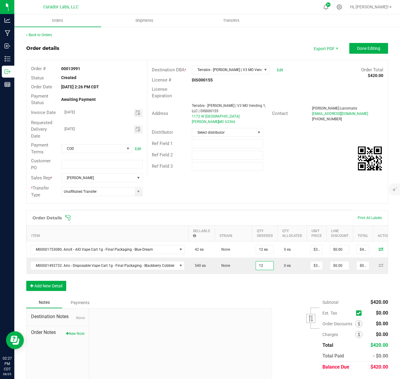
type input "12 ea"
type input "$420.00"
click at [254, 286] on div "Order Details Print All Labels Item Sellable Strain Qty Ordered Qty Allocated U…" at bounding box center [207, 253] width 362 height 87
click at [63, 289] on button "Add New Detail" at bounding box center [46, 286] width 40 height 10
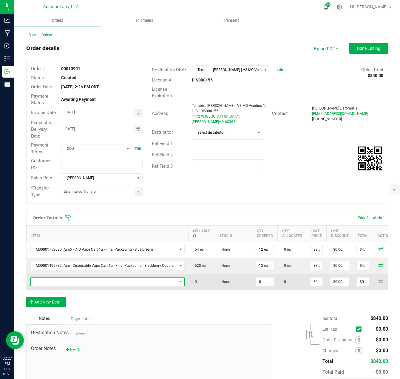
click at [60, 284] on span "NO DATA FOUND" at bounding box center [104, 282] width 147 height 8
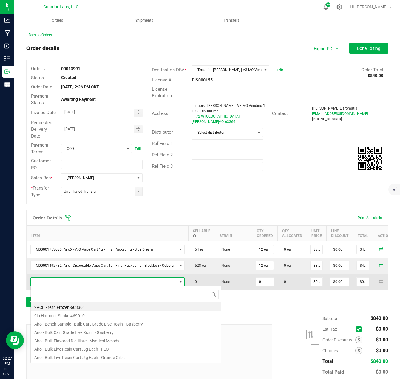
scroll to position [9, 152]
type input "granddaddy"
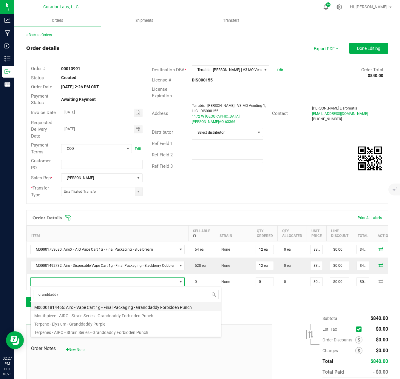
click at [92, 306] on li "M00001814466: Airo - Vape Cart 1g - Final Packaging - Granddaddy Forbidden Punch" at bounding box center [126, 306] width 191 height 8
type input "0 ea"
type input "$32.50000"
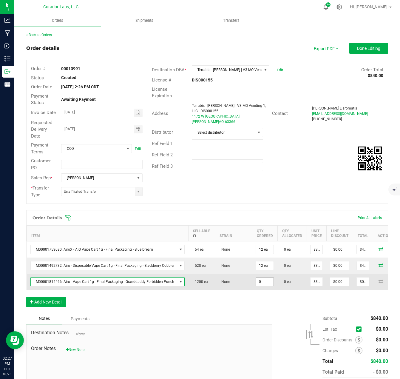
click at [261, 280] on input "0" at bounding box center [265, 282] width 18 height 8
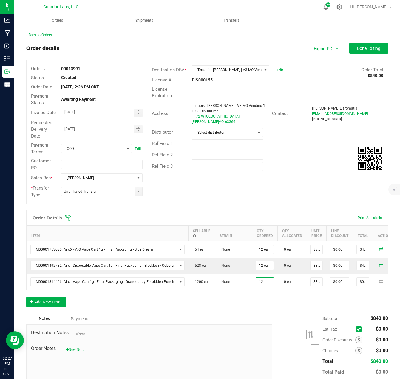
type input "12 ea"
type input "$390.00"
drag, startPoint x: 254, startPoint y: 299, endPoint x: 240, endPoint y: 303, distance: 14.6
click at [254, 300] on div "Order Details Print All Labels Item Sellable Strain Qty Ordered Qty Allocated U…" at bounding box center [207, 261] width 362 height 103
drag, startPoint x: 52, startPoint y: 310, endPoint x: 52, endPoint y: 306, distance: 3.6
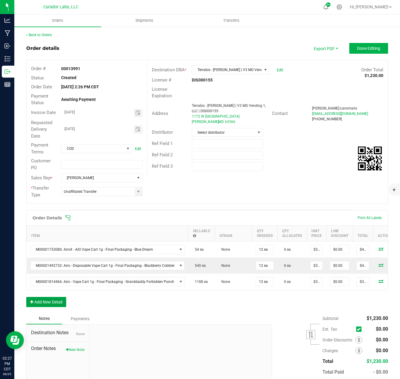
click at [52, 307] on button "Add New Detail" at bounding box center [46, 302] width 40 height 10
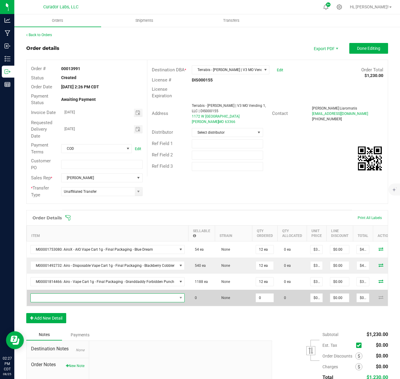
click at [52, 296] on span "NO DATA FOUND" at bounding box center [104, 298] width 147 height 8
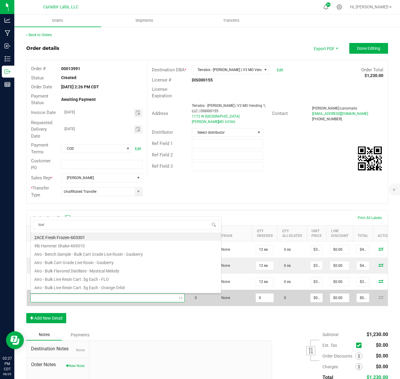
type input "lovie"
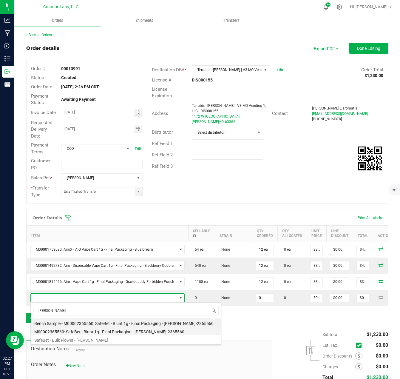
click at [105, 328] on li "M00002365560: SafeBet - Blunt 1g - Final Packaging - Lovie-2365560" at bounding box center [126, 331] width 191 height 8
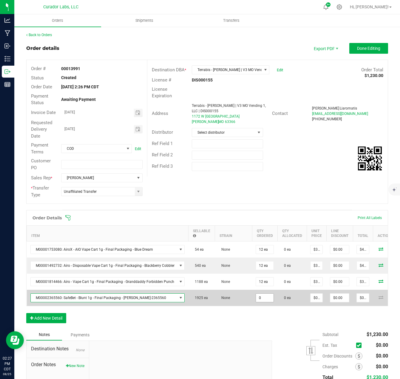
click at [258, 300] on input "0" at bounding box center [265, 298] width 18 height 8
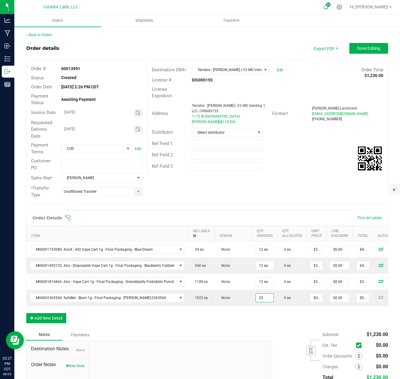
type input "25 ea"
drag, startPoint x: 254, startPoint y: 314, endPoint x: 247, endPoint y: 316, distance: 7.3
click at [254, 314] on div "Order Details Print All Labels Item Sellable Strain Qty Ordered Qty Allocated U…" at bounding box center [207, 269] width 362 height 119
click at [64, 320] on button "Add New Detail" at bounding box center [46, 318] width 40 height 10
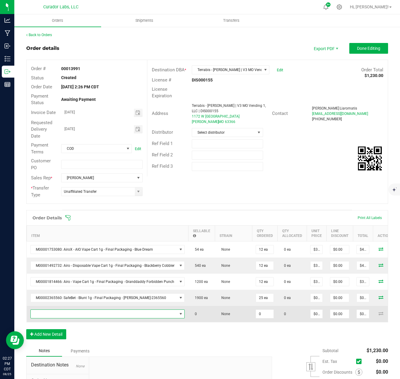
click at [60, 314] on span "NO DATA FOUND" at bounding box center [104, 314] width 147 height 8
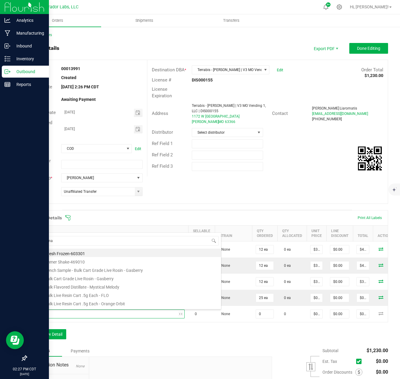
type input "superman"
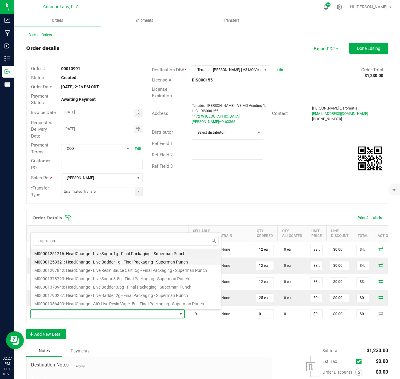
click at [87, 264] on li "M00001253321: HeadChange - Live Badder 1g - Final Packaging - Superman Punch" at bounding box center [126, 261] width 191 height 8
type input "0 ea"
type input "$25.00000"
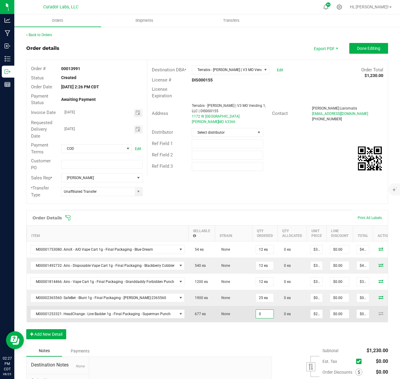
click at [268, 313] on input "0" at bounding box center [265, 314] width 18 height 8
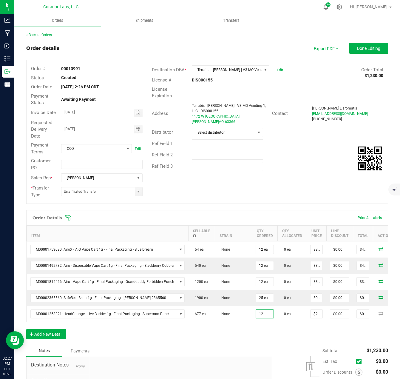
type input "12 ea"
type input "$300.00"
click at [259, 337] on div "Order Details Print All Labels Item Sellable Strain Qty Ordered Qty Allocated U…" at bounding box center [207, 277] width 362 height 135
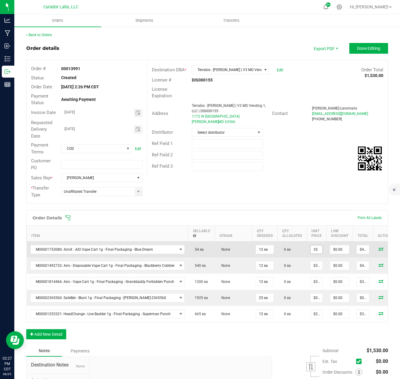
click at [312, 251] on input "35" at bounding box center [317, 249] width 12 height 8
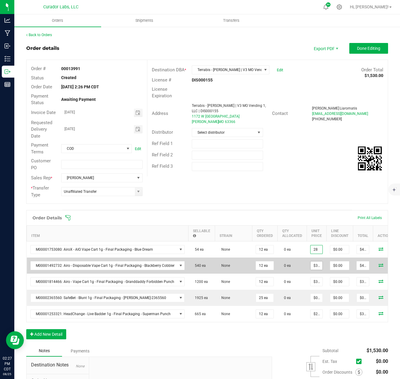
type input "$28.00000"
type input "$336.00"
click at [318, 268] on input "35" at bounding box center [317, 266] width 12 height 8
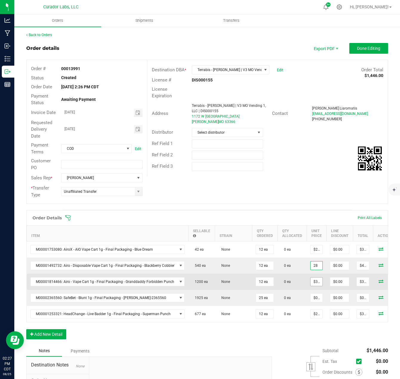
type input "$28.00000"
type input "$336.00"
click at [314, 279] on input "32.5" at bounding box center [317, 282] width 12 height 8
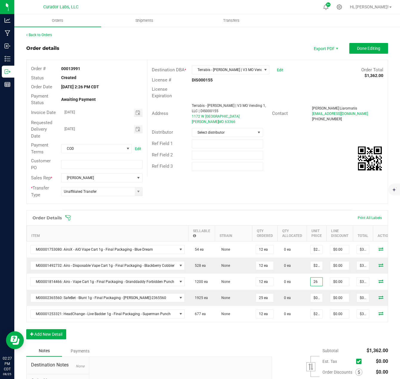
type input "$26.00000"
type input "$312.00"
click at [298, 339] on div "Order Details Print All Labels Item Sellable Strain Qty Ordered Qty Allocated U…" at bounding box center [207, 277] width 362 height 135
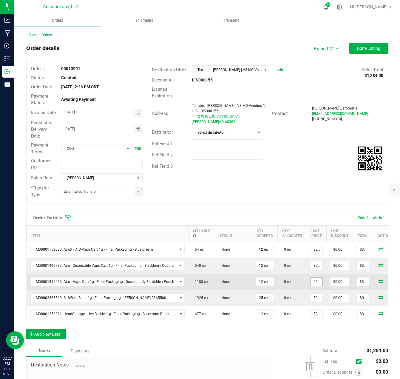
click at [311, 281] on input "26" at bounding box center [317, 282] width 12 height 8
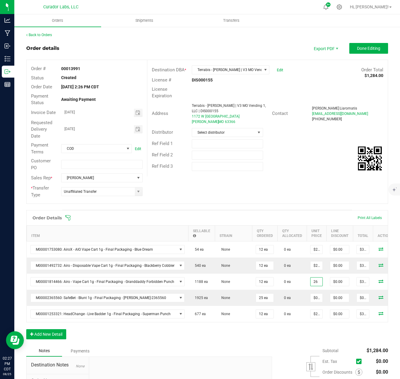
type input "$26.00000"
click at [310, 350] on div "Subtotal $1,284.00 Est. Tax" at bounding box center [328, 383] width 121 height 76
click at [206, 144] on input "text" at bounding box center [227, 143] width 71 height 9
type input "20% off Airo for August promotions"
click at [368, 49] on span "Done Editing" at bounding box center [368, 48] width 23 height 5
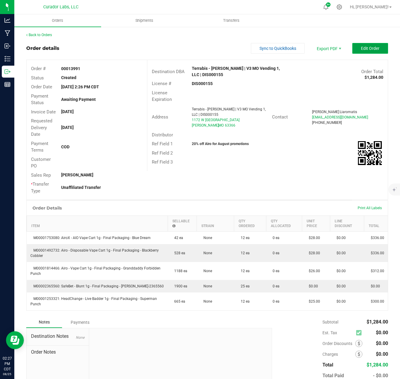
click at [369, 47] on span "Edit Order" at bounding box center [370, 48] width 19 height 5
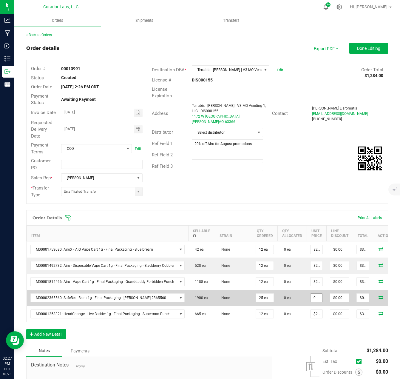
click at [317, 300] on input "0" at bounding box center [317, 298] width 12 height 8
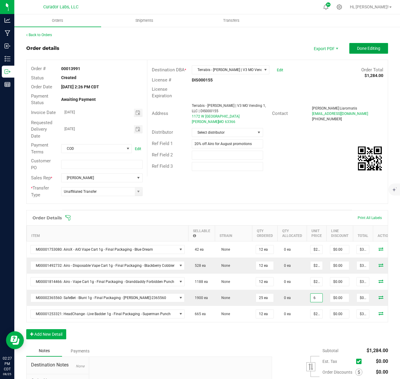
type input "$6.00000"
type input "$150.00"
click at [362, 46] on span "Done Editing" at bounding box center [368, 48] width 23 height 5
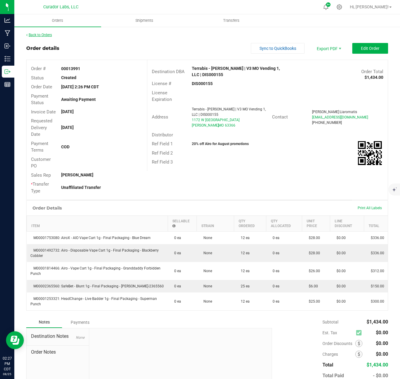
click at [50, 36] on link "Back to Orders" at bounding box center [39, 35] width 26 height 4
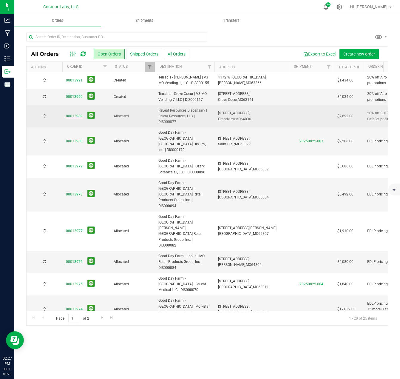
click at [77, 116] on link "00013989" at bounding box center [74, 116] width 17 height 6
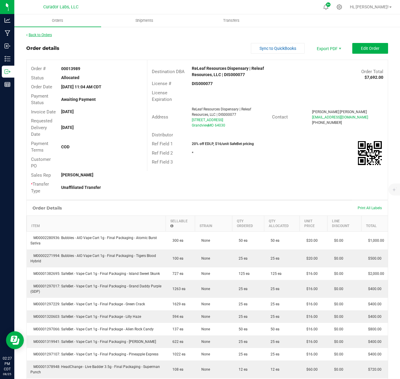
click at [39, 36] on link "Back to Orders" at bounding box center [39, 35] width 26 height 4
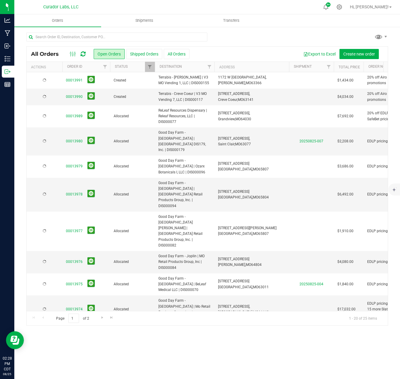
click at [71, 97] on link "00013990" at bounding box center [74, 97] width 17 height 6
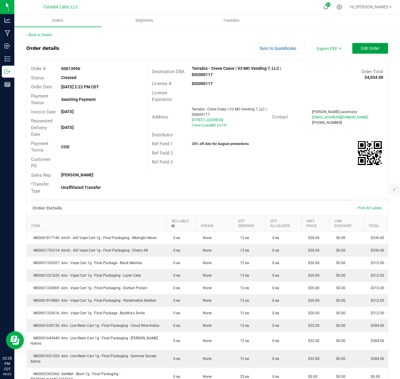
click at [361, 48] on span "Edit Order" at bounding box center [370, 48] width 19 height 5
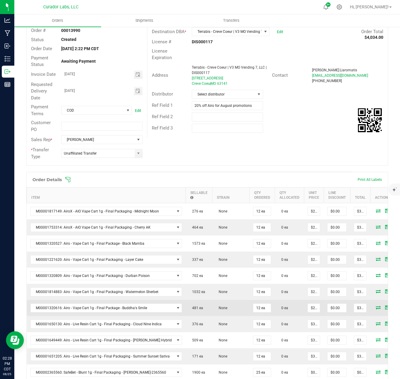
scroll to position [60, 0]
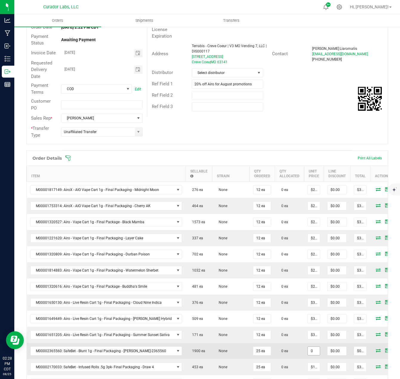
click at [309, 349] on input "0" at bounding box center [314, 351] width 12 height 8
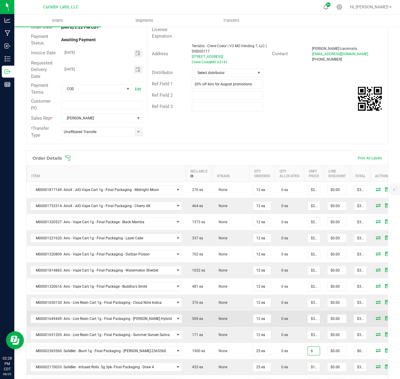
type input "$6.00000"
type input "$150.00"
click at [282, 320] on span "0 ea" at bounding box center [284, 319] width 10 height 4
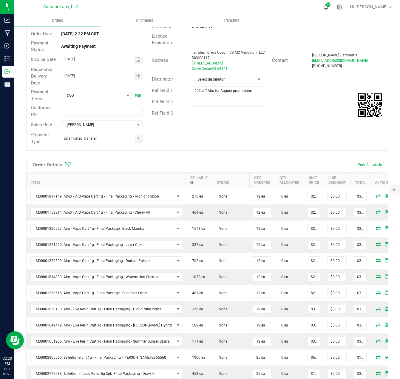
scroll to position [0, 0]
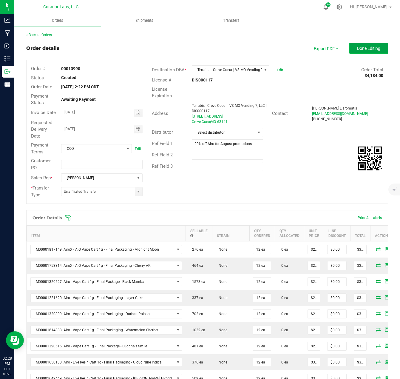
click at [361, 47] on span "Done Editing" at bounding box center [368, 48] width 23 height 5
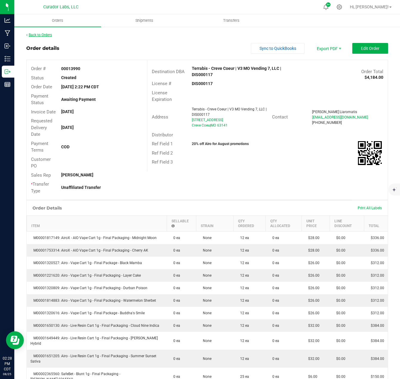
click at [45, 35] on link "Back to Orders" at bounding box center [39, 35] width 26 height 4
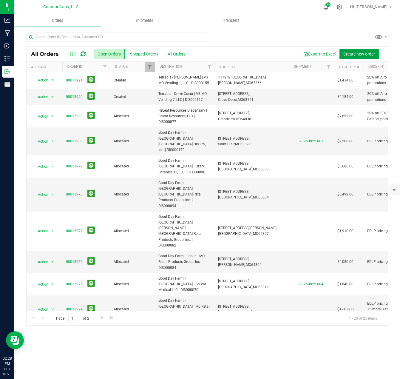
click at [359, 56] on span "Create new order" at bounding box center [360, 54] width 32 height 5
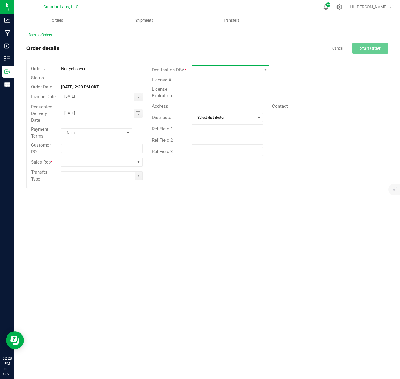
click at [202, 70] on span at bounding box center [227, 70] width 70 height 8
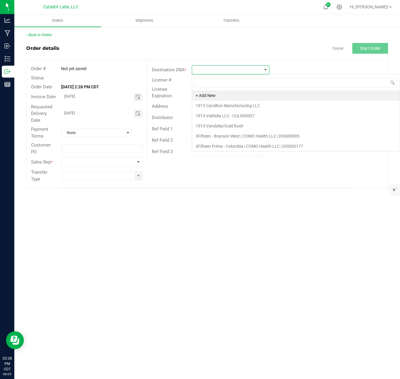
scroll to position [9, 78]
type input "springfield"
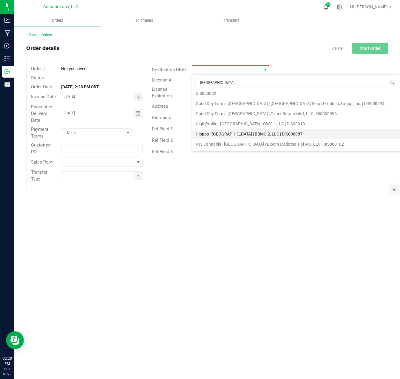
scroll to position [32, 0]
click at [231, 149] on li "Terrabis - [GEOGRAPHIC_DATA] | V3 MO Vending 5, LLC | DIS000104" at bounding box center [296, 154] width 208 height 10
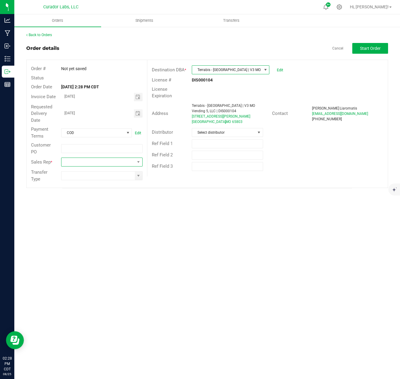
click at [130, 162] on span at bounding box center [98, 162] width 73 height 8
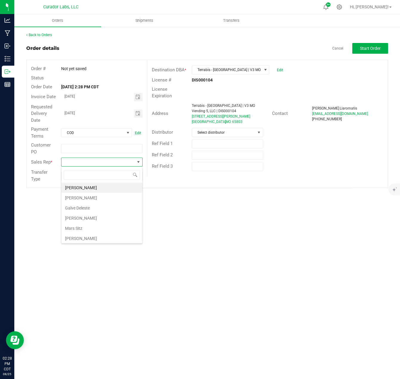
scroll to position [21, 0]
click at [87, 225] on li "[PERSON_NAME]" at bounding box center [102, 227] width 81 height 10
click at [137, 175] on span at bounding box center [138, 175] width 5 height 5
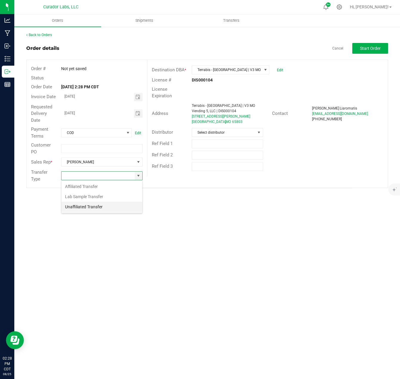
scroll to position [9, 81]
click at [110, 204] on li "Unaffiliated Transfer" at bounding box center [102, 207] width 81 height 10
type input "Unaffiliated Transfer"
click at [361, 52] on button "Start Order" at bounding box center [371, 48] width 36 height 11
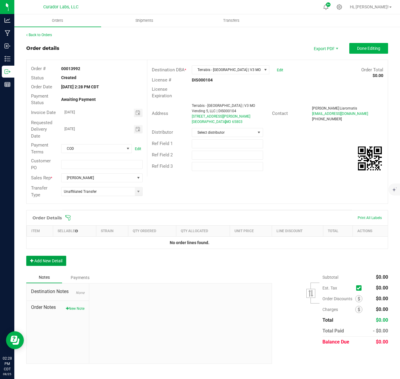
click at [61, 257] on button "Add New Detail" at bounding box center [46, 261] width 40 height 10
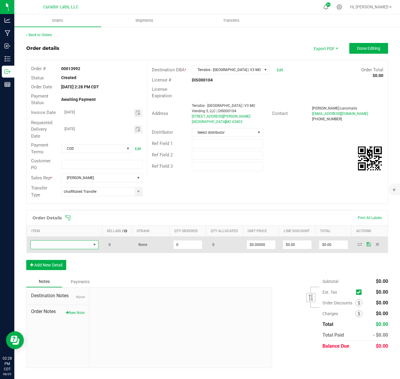
click at [59, 243] on span "NO DATA FOUND" at bounding box center [61, 245] width 60 height 8
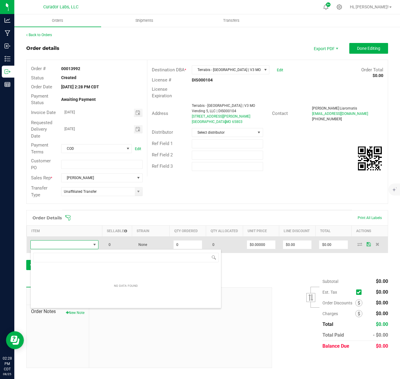
scroll to position [9, 68]
type input "black mamba"
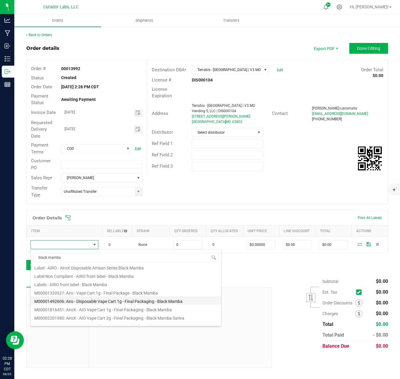
scroll to position [30, 0]
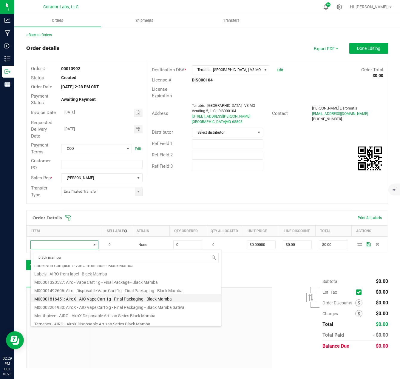
click at [102, 301] on li "M00001816451: AiroX - AIO Vape Cart 1g - Final Packaging - Black Mamba" at bounding box center [126, 298] width 191 height 8
type input "0 ea"
type input "$35.00000"
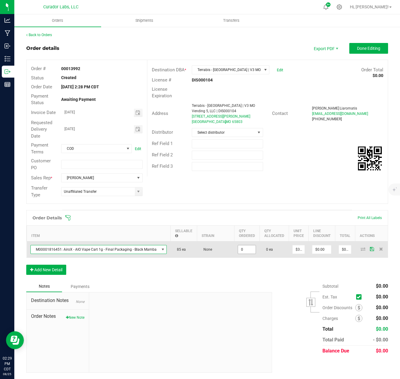
click at [238, 251] on input "0" at bounding box center [247, 249] width 18 height 8
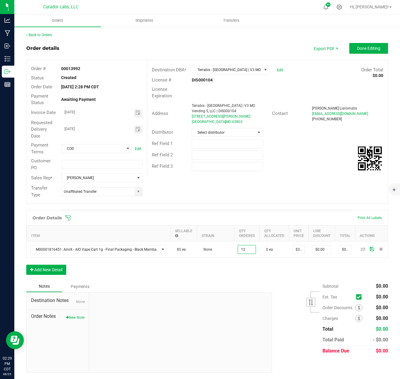
type input "12 ea"
type input "$420.00"
drag, startPoint x: 237, startPoint y: 274, endPoint x: 262, endPoint y: 267, distance: 26.1
click at [239, 274] on div "Order Details Print All Labels Item Sellable Strain Qty Ordered Qty Allocated U…" at bounding box center [207, 245] width 362 height 71
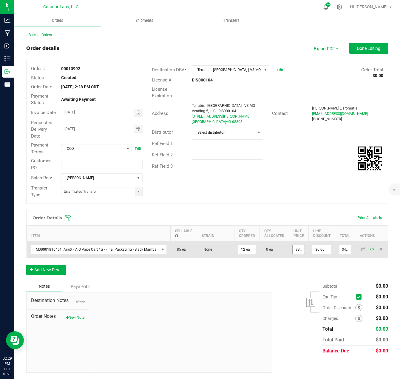
type input "35"
click at [297, 250] on input "35" at bounding box center [299, 249] width 12 height 8
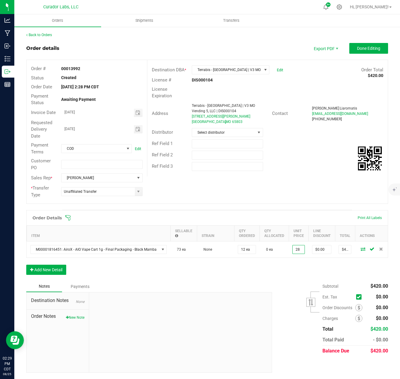
type input "$28.00000"
type input "$336.00"
click at [285, 275] on div "Order Details Print All Labels Item Sellable Strain Qty Ordered Qty Allocated U…" at bounding box center [207, 245] width 362 height 71
click at [47, 274] on button "Add New Detail" at bounding box center [46, 270] width 40 height 10
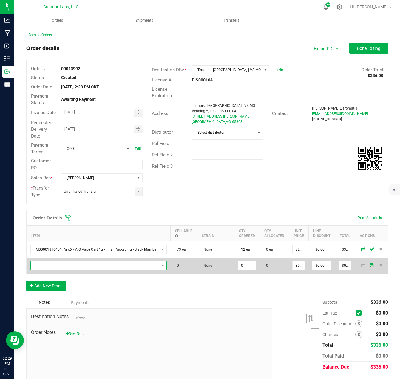
click at [47, 265] on span "NO DATA FOUND" at bounding box center [95, 266] width 129 height 8
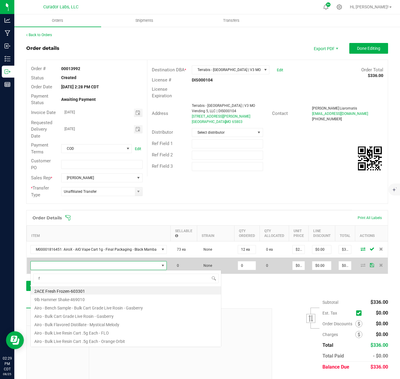
scroll to position [9, 134]
type input "frootrot"
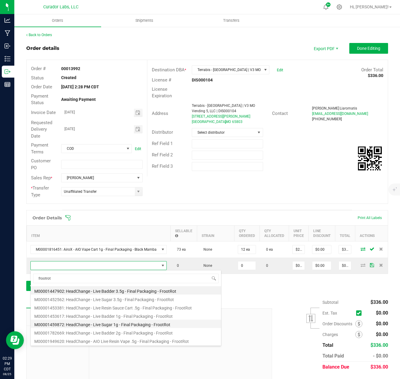
click at [96, 322] on li "M00001459872: HeadChange - Live Sugar 1g - Final Packaging - FrootRot" at bounding box center [126, 324] width 191 height 8
type input "0 ea"
type input "$25.00000"
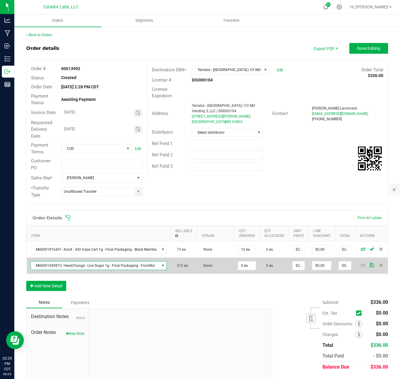
click at [243, 270] on td "0 ea" at bounding box center [246, 266] width 25 height 16
click at [244, 268] on input "0" at bounding box center [247, 266] width 18 height 8
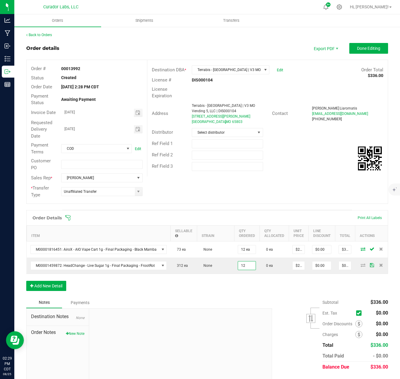
type input "12 ea"
type input "$300.00"
drag, startPoint x: 242, startPoint y: 282, endPoint x: 231, endPoint y: 286, distance: 11.9
click at [241, 282] on div "Order Details Print All Labels Item Sellable Strain Qty Ordered Qty Allocated U…" at bounding box center [207, 253] width 362 height 87
click at [49, 291] on button "Add New Detail" at bounding box center [46, 286] width 40 height 10
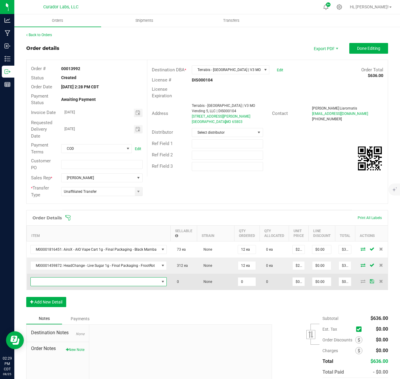
click at [49, 284] on span "NO DATA FOUND" at bounding box center [95, 282] width 129 height 8
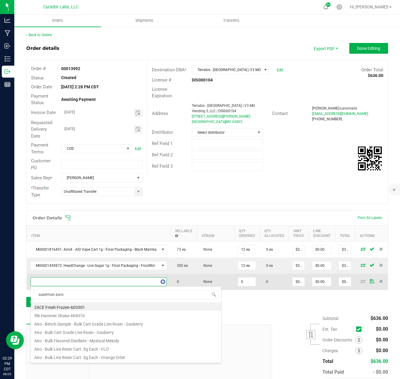
type input "superman punch"
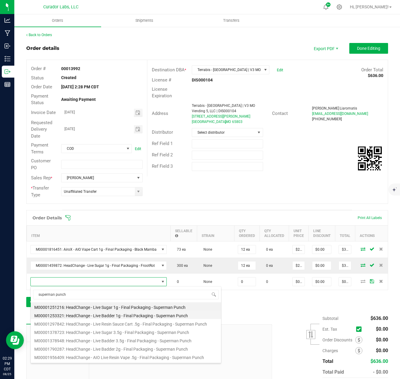
click at [96, 316] on li "M00001253321: HeadChange - Live Badder 1g - Final Packaging - Superman Punch" at bounding box center [126, 315] width 191 height 8
type input "0 ea"
type input "$25.00000"
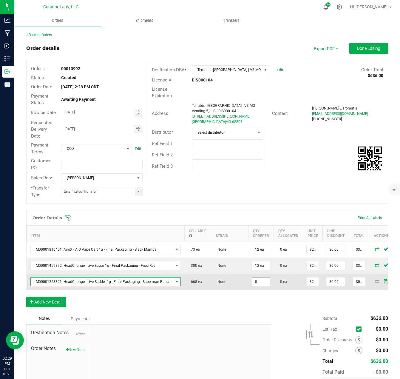
click at [254, 282] on input "0" at bounding box center [261, 282] width 18 height 8
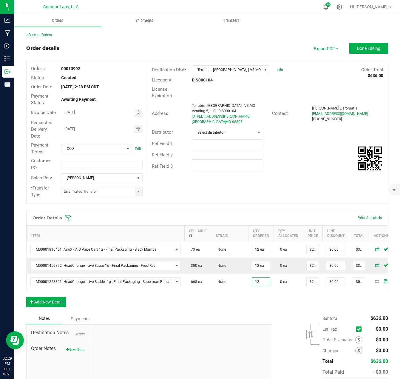
type input "12 ea"
type input "$300.00"
click at [254, 300] on div "Order Details Print All Labels Item Sellable Strain Qty Ordered Qty Allocated U…" at bounding box center [207, 261] width 362 height 103
click at [54, 305] on button "Add New Detail" at bounding box center [46, 302] width 40 height 10
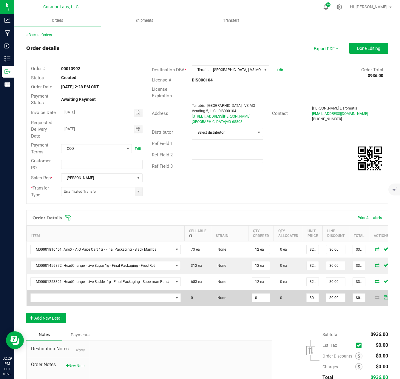
click at [58, 292] on td at bounding box center [106, 298] width 158 height 16
click at [61, 298] on span "NO DATA FOUND" at bounding box center [102, 298] width 143 height 8
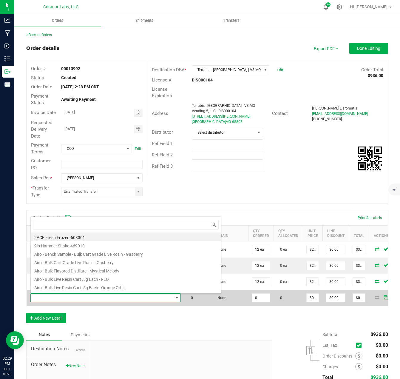
scroll to position [9, 148]
type input "koolade"
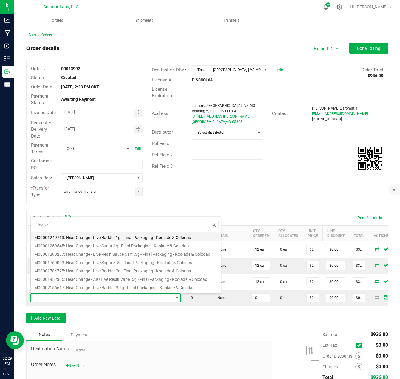
click at [101, 236] on li "M00001249713: HeadChange - Live Badder 1g - Final Packaging - Koolade & Colodas" at bounding box center [126, 237] width 191 height 8
type input "0 ea"
type input "$25.00000"
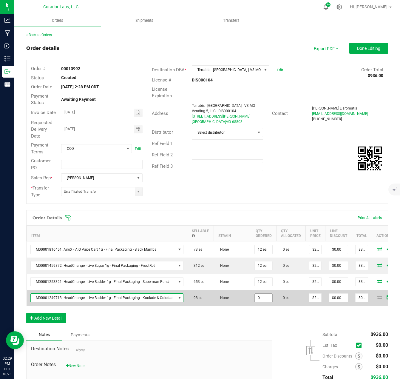
click at [257, 300] on input "0" at bounding box center [264, 298] width 18 height 8
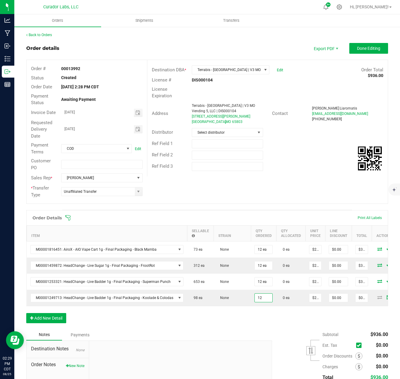
type input "12 ea"
type input "$300.00"
click at [257, 314] on div "Order Details Print All Labels Item Sellable Strain Qty Ordered Qty Allocated U…" at bounding box center [207, 269] width 362 height 119
click at [238, 329] on div "Order Details Print All Labels Item Sellable Strain Qty Ordered Qty Allocated U…" at bounding box center [207, 269] width 362 height 119
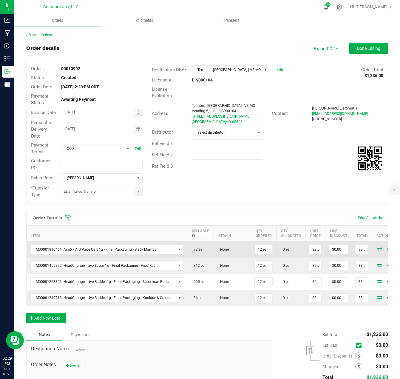
click at [318, 251] on td "$28.00000" at bounding box center [316, 250] width 20 height 16
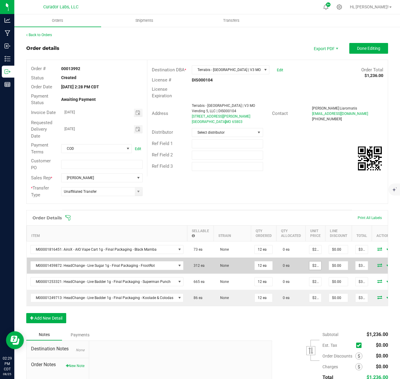
drag, startPoint x: 317, startPoint y: 251, endPoint x: 317, endPoint y: 262, distance: 11.6
click at [317, 251] on span "$28.00000" at bounding box center [315, 249] width 13 height 9
type input "25"
click at [315, 265] on input "25" at bounding box center [316, 266] width 12 height 8
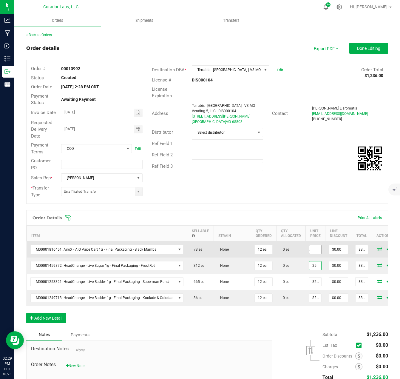
type input "28"
type input "$25.00000"
click at [315, 248] on input "28" at bounding box center [316, 249] width 12 height 8
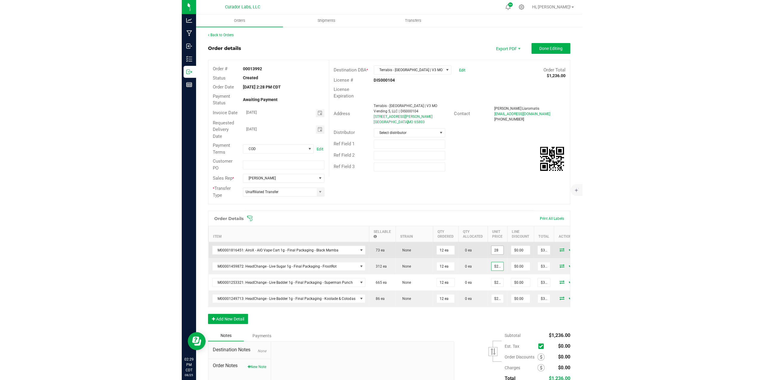
scroll to position [0, 0]
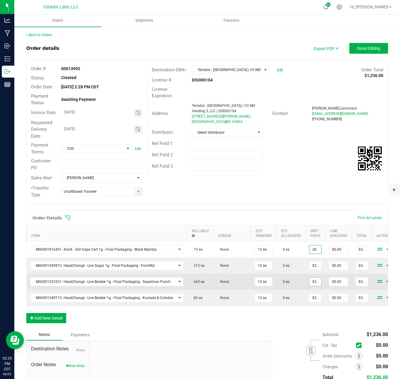
type input "$28.00000"
click at [314, 278] on input "25" at bounding box center [316, 282] width 12 height 8
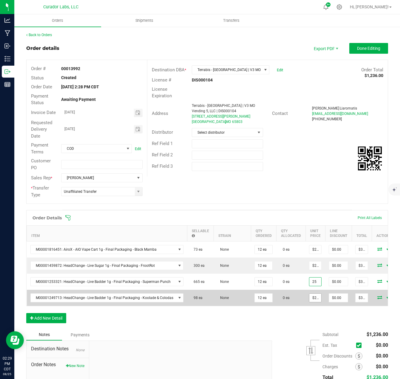
type input "$25.00000"
click at [313, 300] on input "25" at bounding box center [316, 298] width 12 height 8
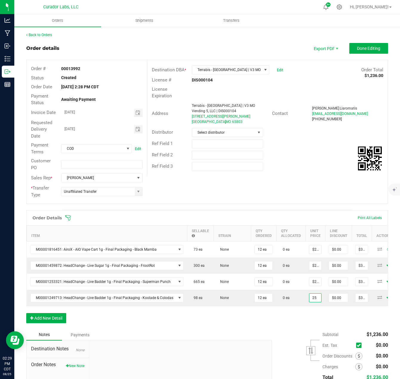
type input "$25.00000"
click at [311, 322] on div "Order Details Print All Labels Item Sellable Strain Qty Ordered Qty Allocated U…" at bounding box center [207, 269] width 362 height 119
click at [235, 144] on input "text" at bounding box center [227, 143] width 71 height 9
type input "20% off Airo for August promotions"
click at [374, 44] on button "Done Editing" at bounding box center [369, 48] width 39 height 11
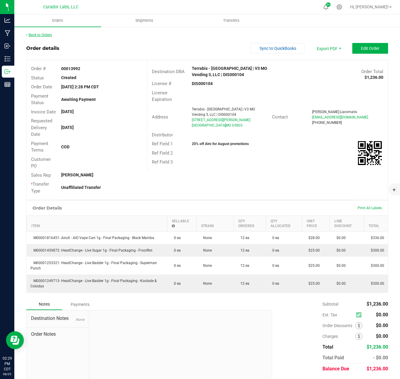
click at [44, 35] on link "Back to Orders" at bounding box center [39, 35] width 26 height 4
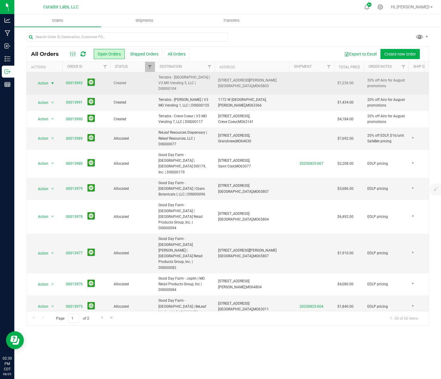
click at [44, 80] on span "Action" at bounding box center [41, 83] width 16 height 8
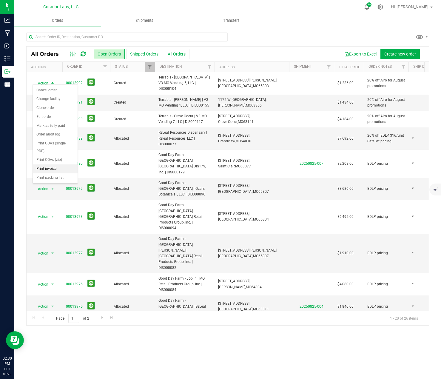
click at [51, 170] on li "Print invoice" at bounding box center [55, 169] width 45 height 9
click at [51, 100] on span "select" at bounding box center [52, 102] width 5 height 5
click at [52, 183] on li "Print invoice" at bounding box center [55, 185] width 45 height 9
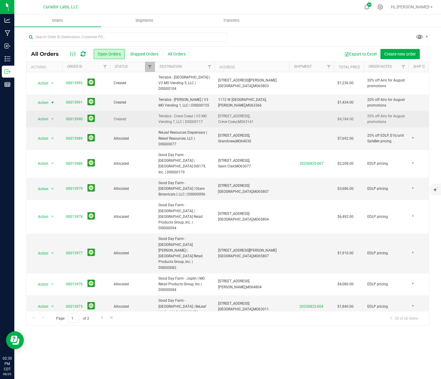
click at [46, 115] on span "Action" at bounding box center [41, 119] width 16 height 8
click at [48, 115] on span "Action" at bounding box center [41, 119] width 16 height 8
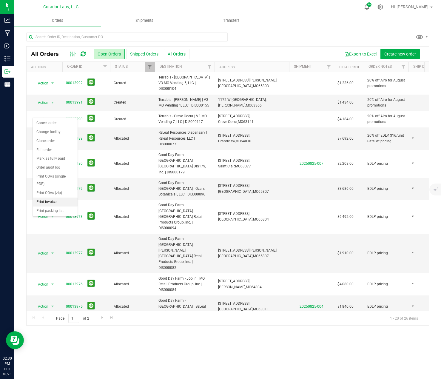
click at [42, 201] on li "Print invoice" at bounding box center [55, 202] width 45 height 9
click at [84, 55] on icon at bounding box center [83, 54] width 5 height 6
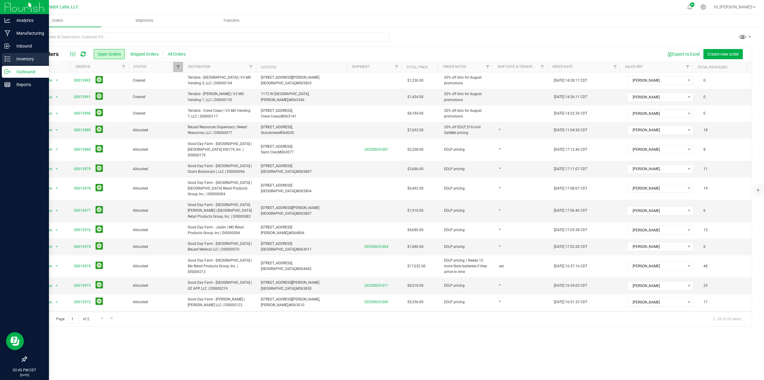
click at [10, 59] on p "Inventory" at bounding box center [28, 58] width 36 height 7
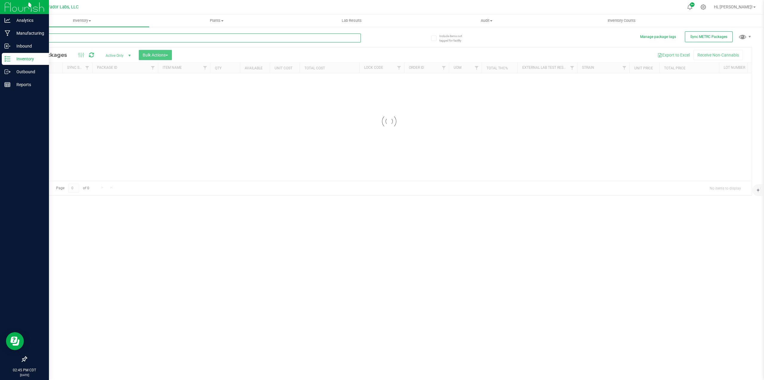
click at [87, 36] on input "text" at bounding box center [193, 37] width 335 height 9
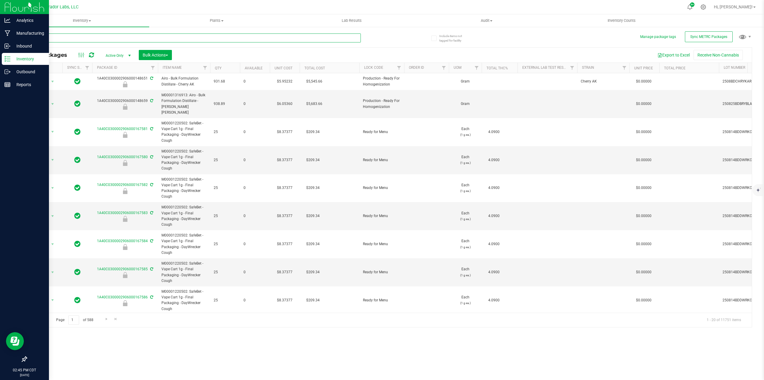
type input "phizzle"
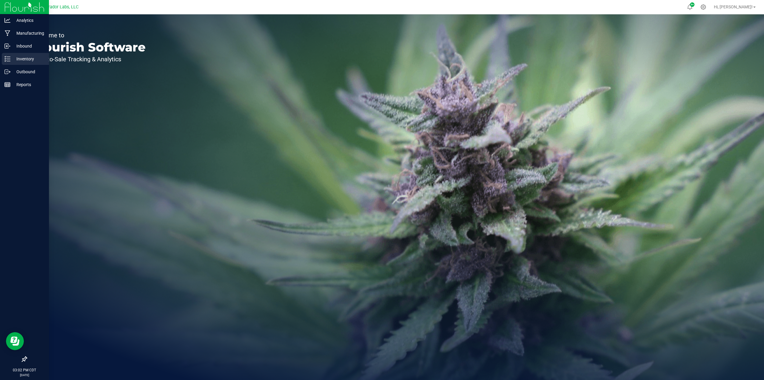
click at [13, 61] on p "Inventory" at bounding box center [28, 58] width 36 height 7
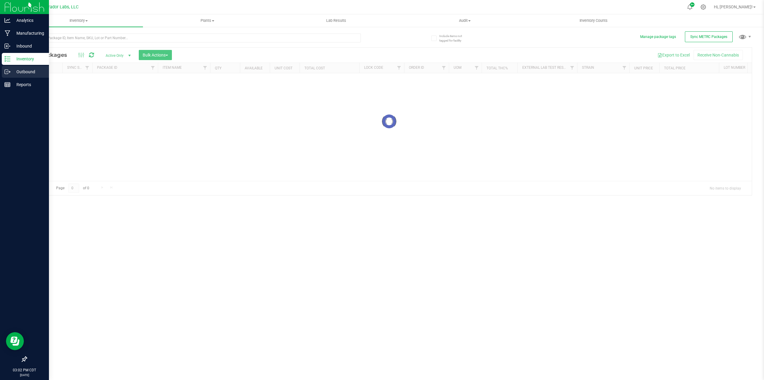
click at [16, 70] on p "Outbound" at bounding box center [28, 71] width 36 height 7
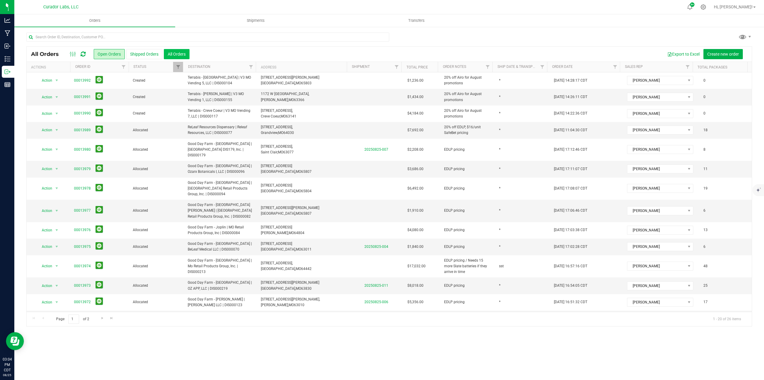
click at [165, 50] on button "All Orders" at bounding box center [177, 54] width 26 height 10
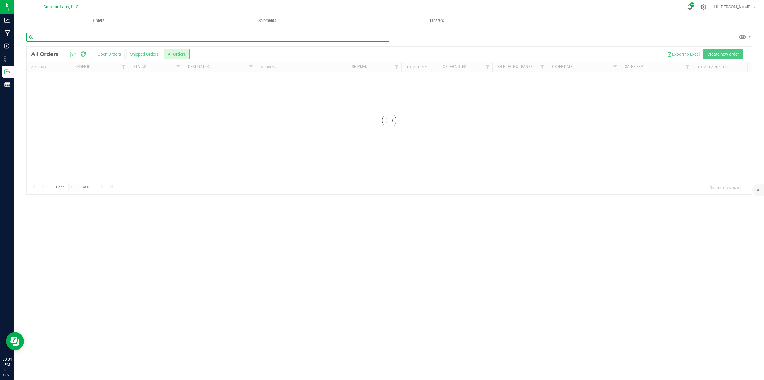
click at [137, 39] on input "text" at bounding box center [207, 37] width 363 height 9
type input "riverside wellness"
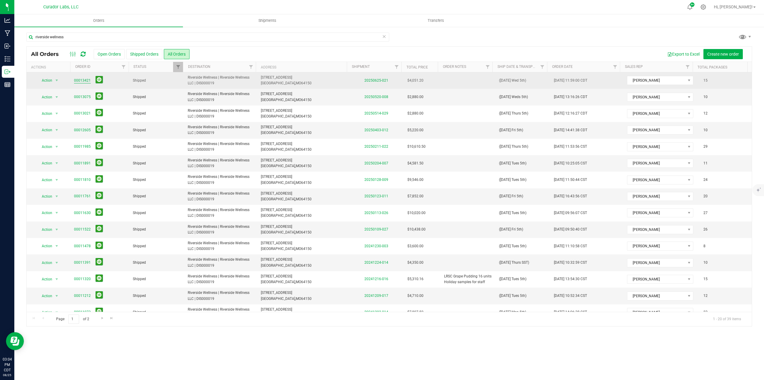
click at [81, 83] on link "00013421" at bounding box center [82, 81] width 17 height 6
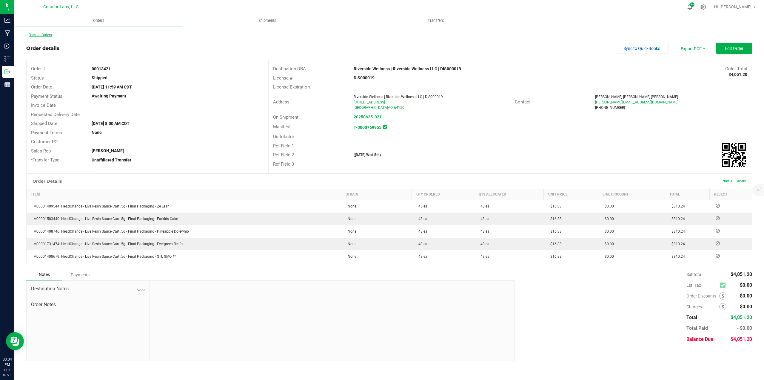
click at [35, 35] on link "Back to Orders" at bounding box center [39, 35] width 26 height 4
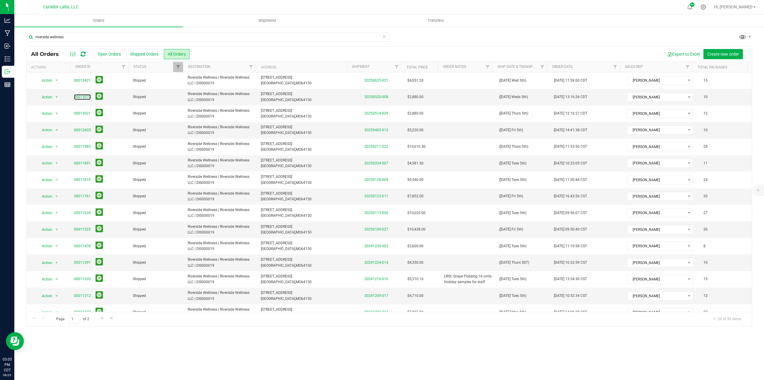
click at [79, 97] on link "00013075" at bounding box center [82, 97] width 17 height 6
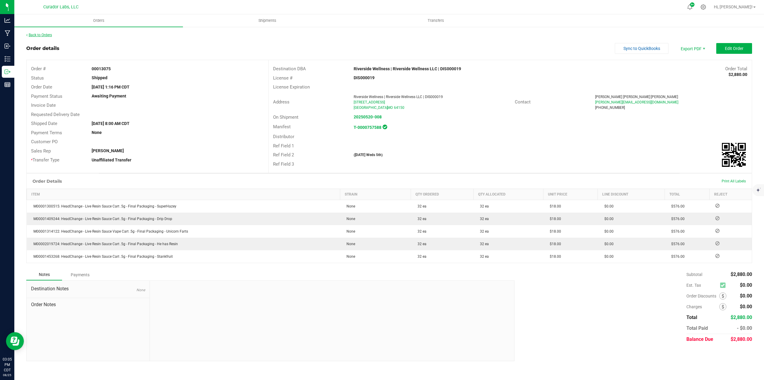
click at [50, 35] on link "Back to Orders" at bounding box center [39, 35] width 26 height 4
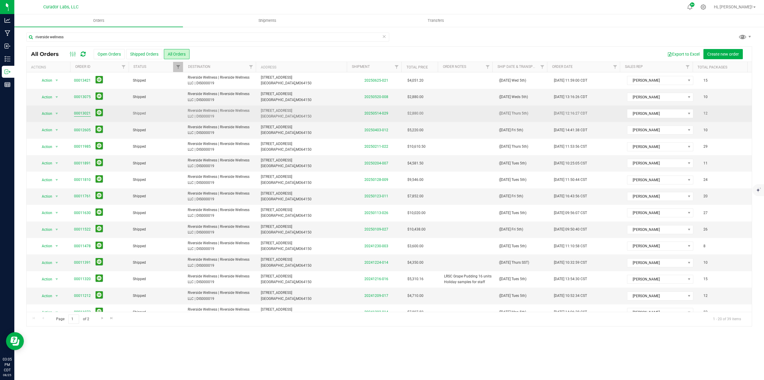
click at [80, 113] on link "00013021" at bounding box center [82, 113] width 17 height 6
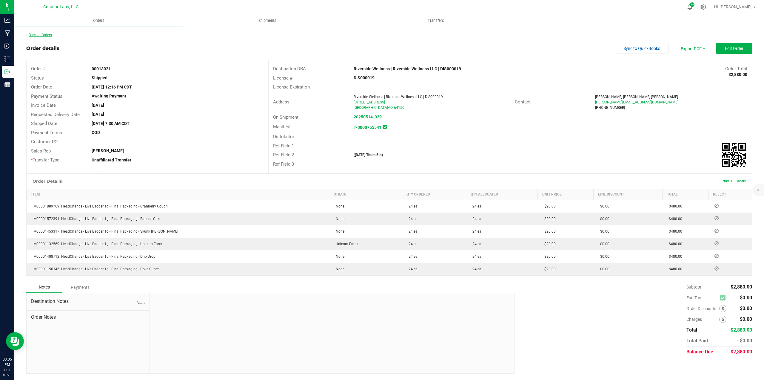
click at [48, 33] on link "Back to Orders" at bounding box center [39, 35] width 26 height 4
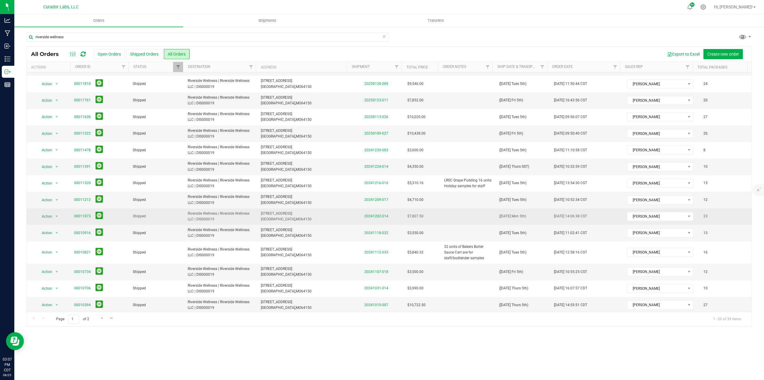
scroll to position [97, 0]
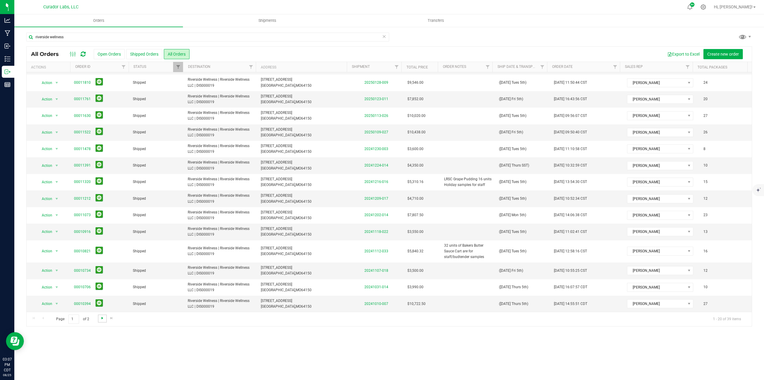
click at [101, 162] on span "Go to the next page" at bounding box center [102, 317] width 5 height 5
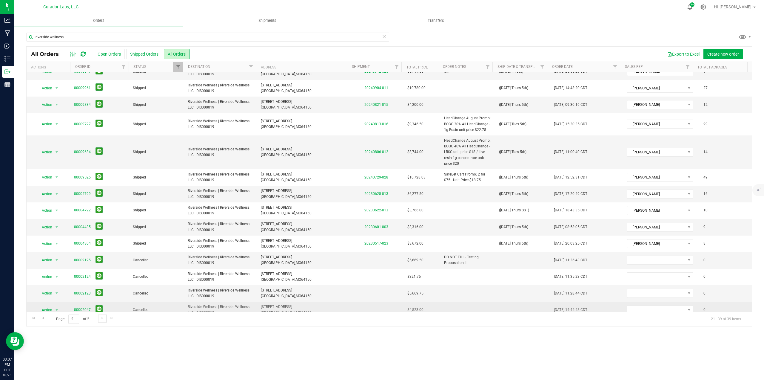
scroll to position [0, 0]
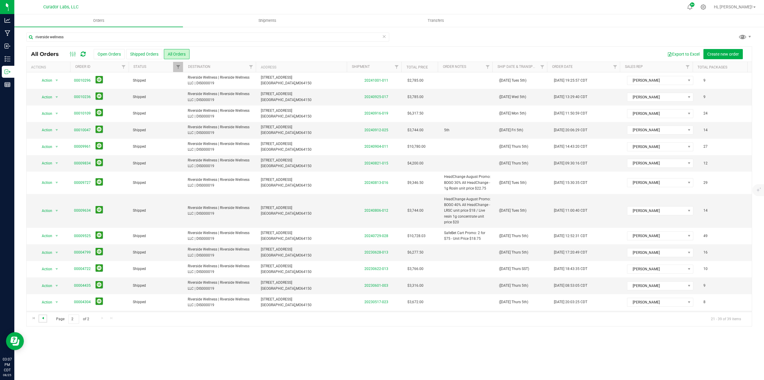
click at [42, 162] on span "Go to the previous page" at bounding box center [43, 317] width 5 height 5
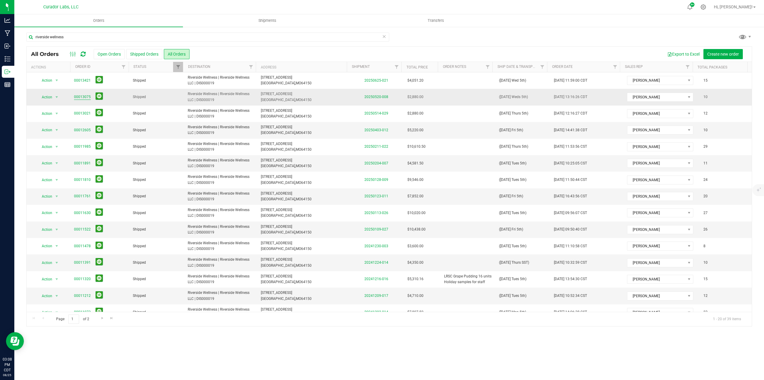
click at [85, 96] on link "00013075" at bounding box center [82, 97] width 17 height 6
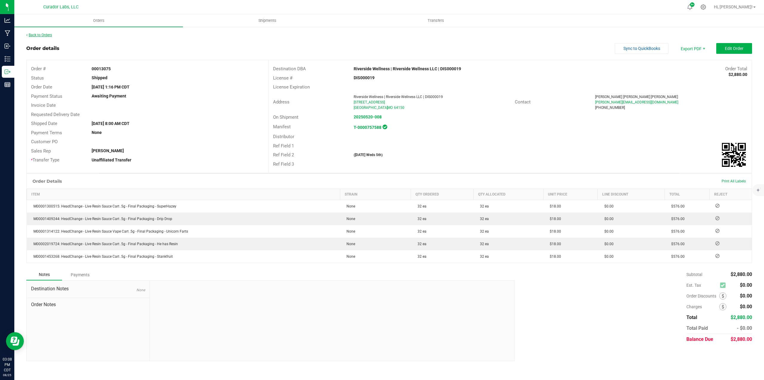
click at [41, 36] on link "Back to Orders" at bounding box center [39, 35] width 26 height 4
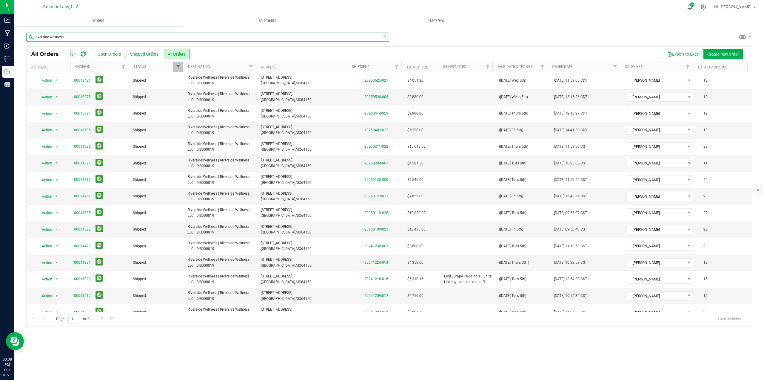
click at [67, 38] on input "riverside wellness" at bounding box center [207, 37] width 363 height 9
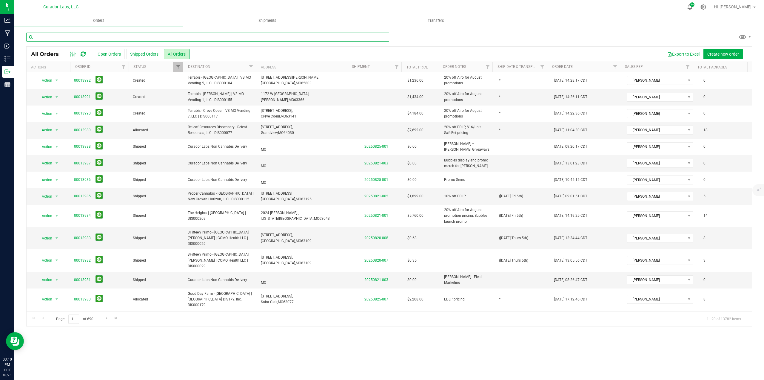
click at [57, 39] on input "text" at bounding box center [207, 37] width 363 height 9
click at [117, 54] on button "Open Orders" at bounding box center [109, 54] width 31 height 10
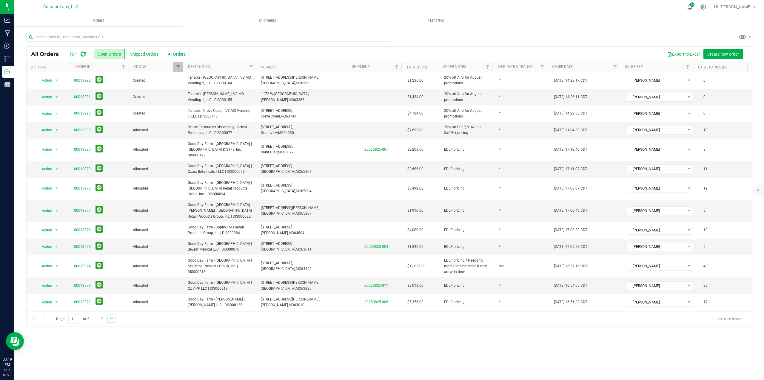
click at [114, 162] on link "Go to the last page" at bounding box center [111, 318] width 9 height 8
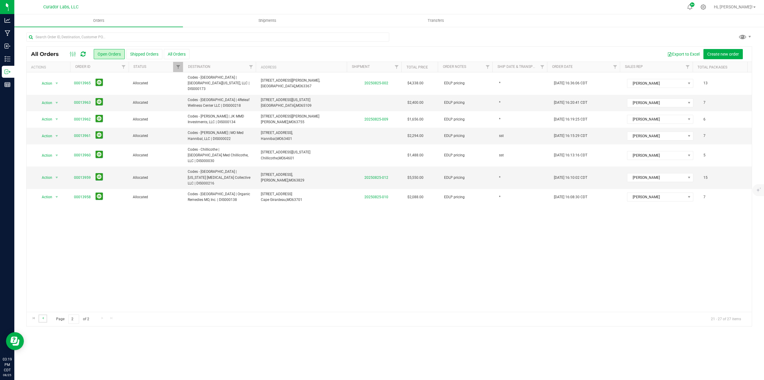
click at [43, 162] on link "Go to the previous page" at bounding box center [43, 318] width 9 height 8
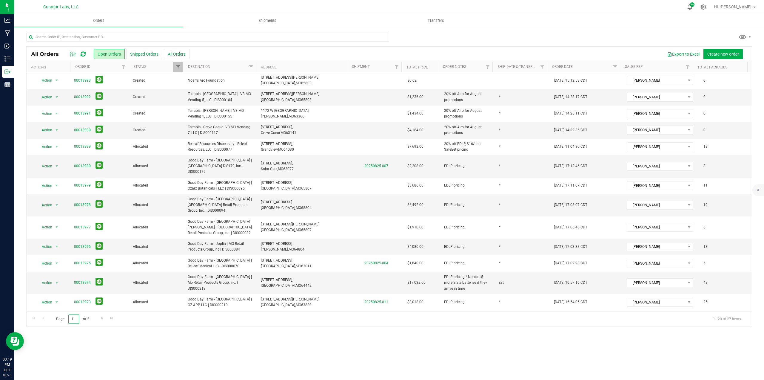
click at [73, 162] on input "1" at bounding box center [73, 318] width 11 height 9
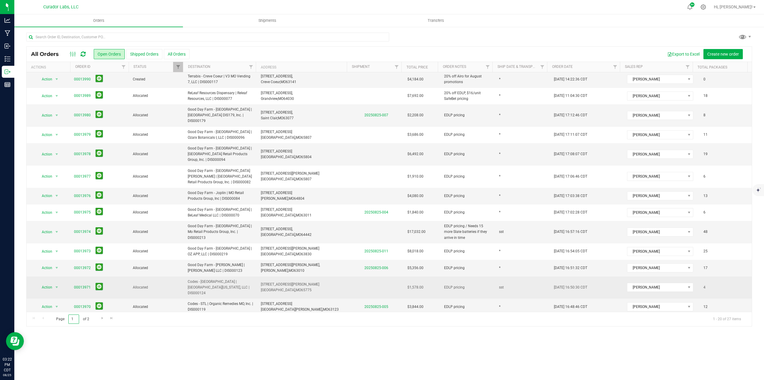
scroll to position [120, 0]
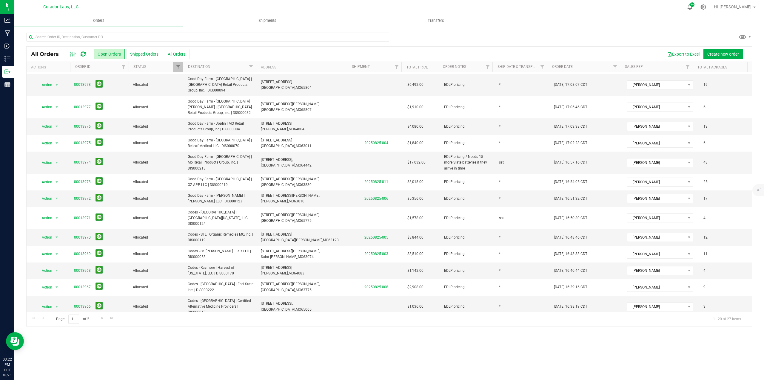
click at [82, 162] on div "Orders Shipments Transfers All Orders Open Orders Shipped Orders" at bounding box center [389, 196] width 750 height 365
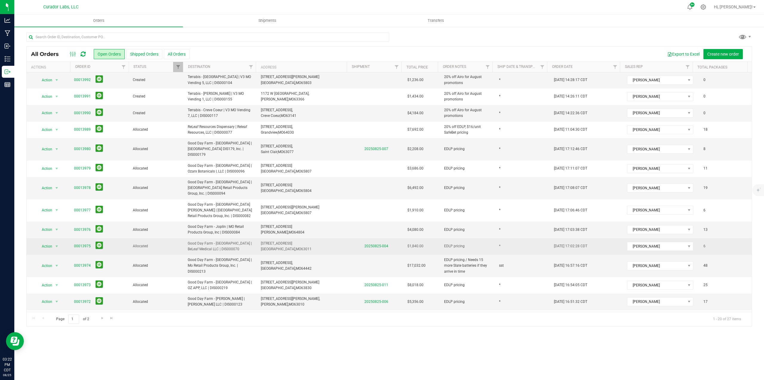
scroll to position [0, 0]
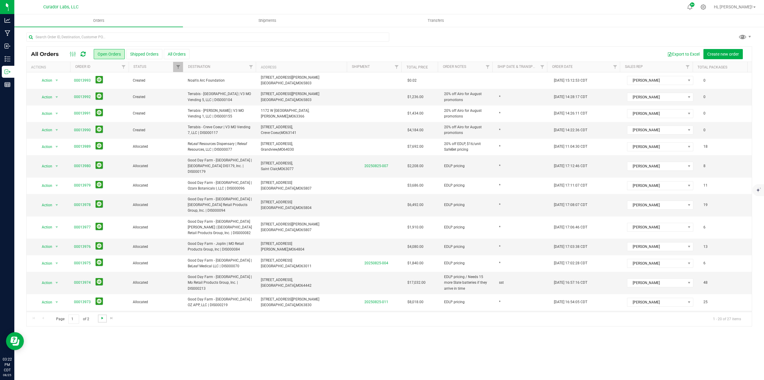
click at [104, 162] on span "Go to the next page" at bounding box center [102, 317] width 5 height 5
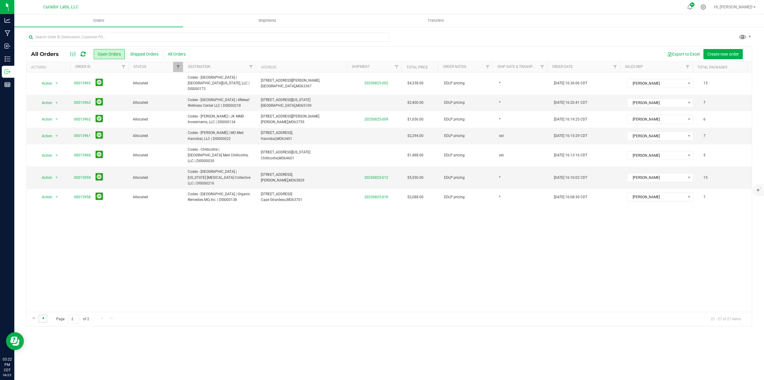
click at [45, 162] on span "Go to the previous page" at bounding box center [43, 317] width 5 height 5
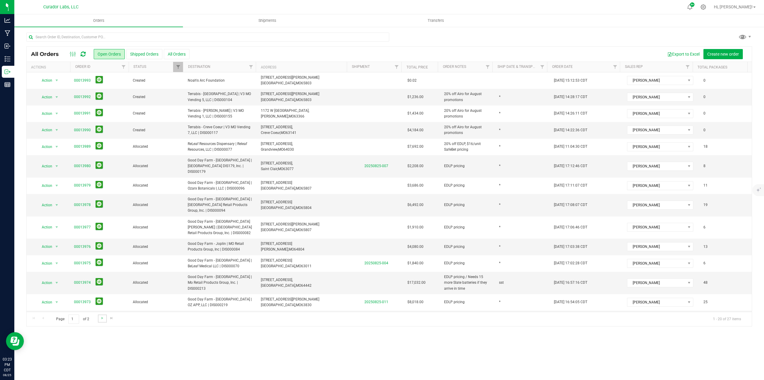
click at [101, 162] on link "Go to the next page" at bounding box center [102, 318] width 9 height 8
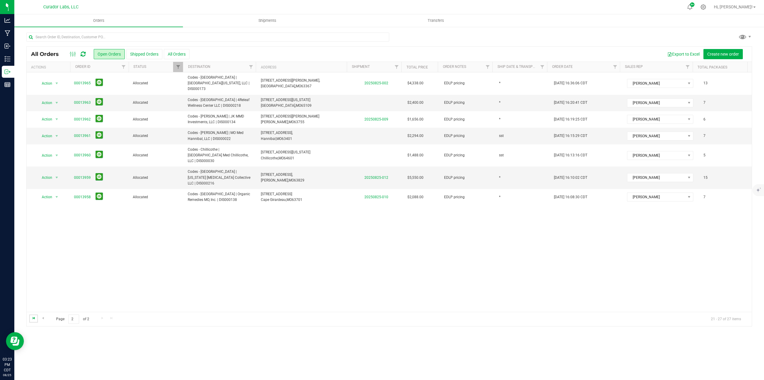
click at [35, 162] on span "Go to the first page" at bounding box center [33, 317] width 5 height 5
